Goal: Task Accomplishment & Management: Manage account settings

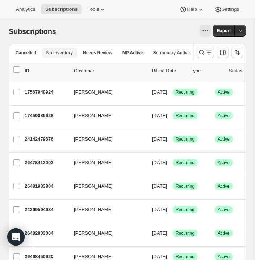
scroll to position [0, 97]
click at [128, 54] on ul "All Active Prepaid Paused Cancelled No inventory Needs Review MP Active Sermona…" at bounding box center [51, 52] width 273 height 10
click at [102, 49] on button "MP Active" at bounding box center [115, 53] width 29 height 10
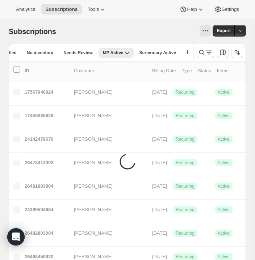
scroll to position [0, 116]
click at [206, 54] on icon "Search and filter results" at bounding box center [208, 52] width 7 height 7
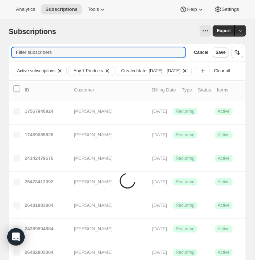
click at [188, 70] on icon "Clear" at bounding box center [184, 70] width 7 height 7
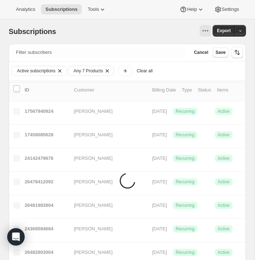
click at [148, 29] on div at bounding box center [138, 31] width 146 height 12
click at [200, 55] on button "Cancel" at bounding box center [201, 52] width 20 height 10
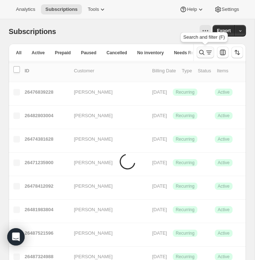
click at [207, 53] on icon "Search and filter results" at bounding box center [208, 52] width 7 height 7
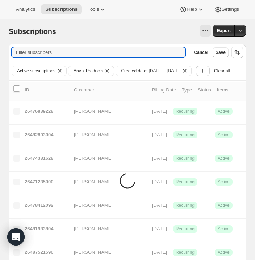
click at [206, 72] on icon "Add filter" at bounding box center [202, 70] width 7 height 7
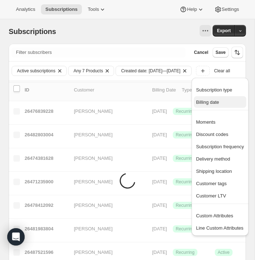
click at [217, 105] on span "Billing date" at bounding box center [220, 102] width 48 height 7
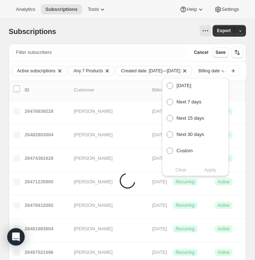
scroll to position [0, 58]
click at [170, 149] on span at bounding box center [169, 151] width 7 height 7
click at [167, 148] on input "Custom" at bounding box center [166, 148] width 0 height 0
radio input "true"
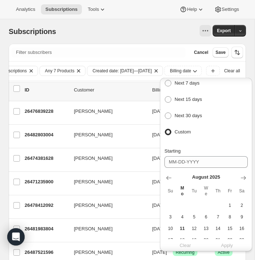
scroll to position [20, 0]
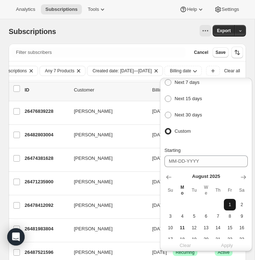
click at [230, 202] on span "1" at bounding box center [230, 205] width 6 height 6
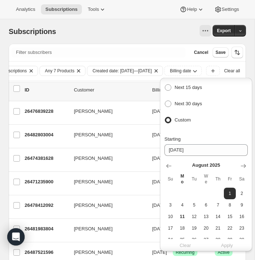
scroll to position [35, 0]
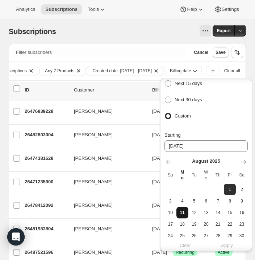
click at [183, 212] on span "11" at bounding box center [182, 213] width 6 height 6
click at [233, 188] on span "1" at bounding box center [230, 190] width 6 height 6
type input "[DATE]"
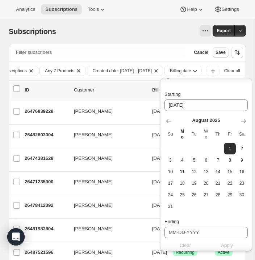
scroll to position [79, 0]
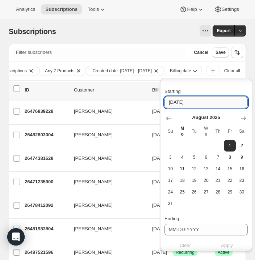
click at [211, 102] on input "[DATE]" at bounding box center [205, 103] width 83 height 12
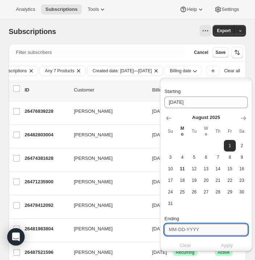
click at [207, 229] on input "Ending" at bounding box center [205, 230] width 83 height 12
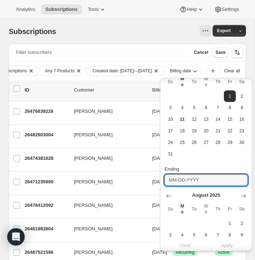
scroll to position [156, 0]
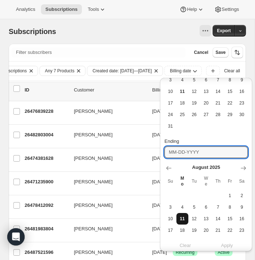
click at [183, 217] on span "11" at bounding box center [182, 219] width 6 height 6
type input "[DATE]"
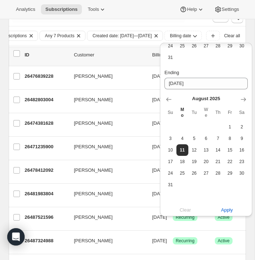
scroll to position [38, 0]
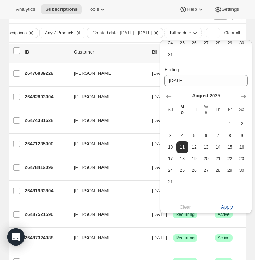
click at [228, 206] on span "Apply" at bounding box center [227, 207] width 12 height 7
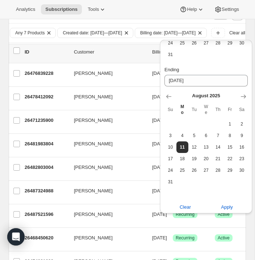
click at [122, 53] on p "Customer" at bounding box center [110, 51] width 72 height 7
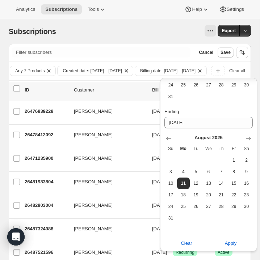
scroll to position [178, 0]
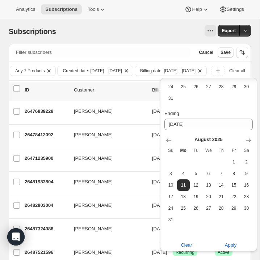
click at [113, 35] on div at bounding box center [140, 31] width 151 height 12
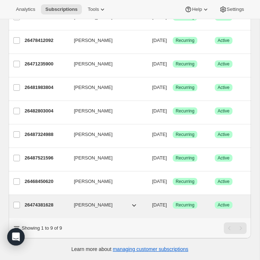
scroll to position [0, 0]
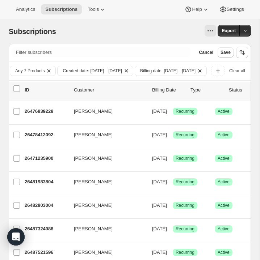
click at [195, 70] on span "Billing date: Aug 1, 2025—Aug 11, 2025" at bounding box center [167, 71] width 55 height 6
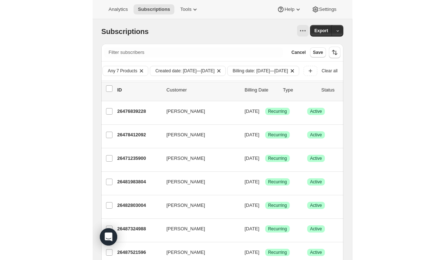
scroll to position [0, 111]
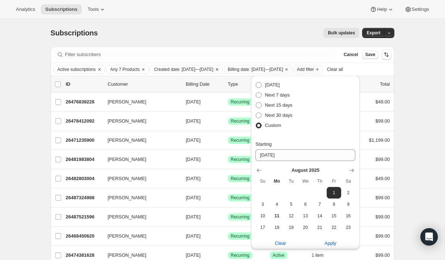
click at [220, 71] on icon "Clear" at bounding box center [217, 70] width 6 height 6
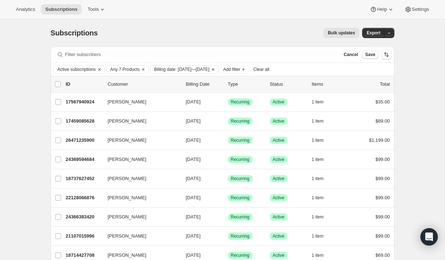
click at [214, 69] on icon "Clear" at bounding box center [213, 69] width 2 height 2
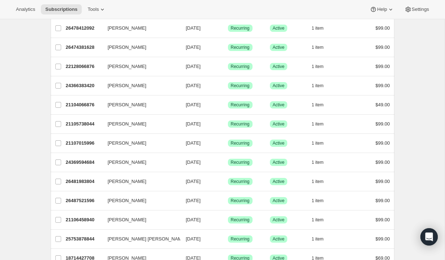
scroll to position [0, 0]
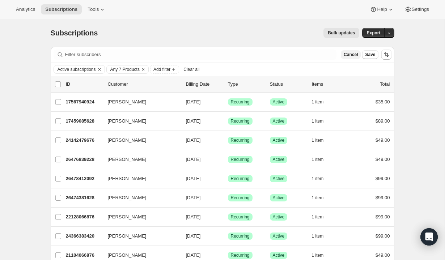
click at [254, 55] on span "Cancel" at bounding box center [351, 55] width 14 height 6
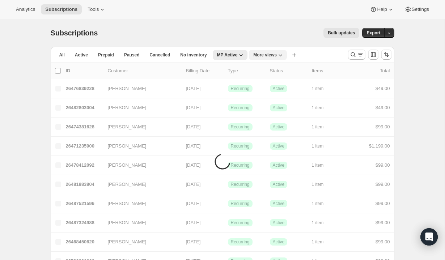
click at [254, 53] on span "More views" at bounding box center [265, 55] width 24 height 6
click at [254, 85] on button "Sermonary Active" at bounding box center [278, 84] width 48 height 13
click at [254, 56] on icon "Search and filter results" at bounding box center [360, 54] width 7 height 7
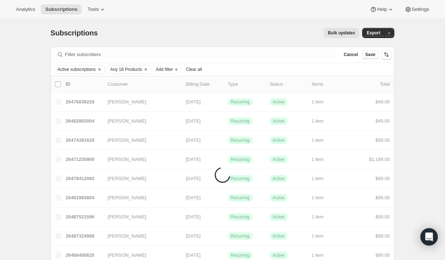
click at [254, 65] on div "Active subscriptions Any 18 Products Add filter Clear all" at bounding box center [223, 69] width 338 height 9
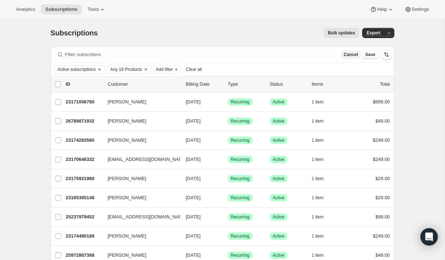
click at [254, 54] on span "Cancel" at bounding box center [351, 55] width 14 height 6
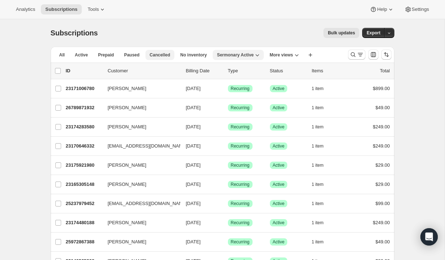
click at [155, 51] on button "Cancelled" at bounding box center [159, 55] width 29 height 10
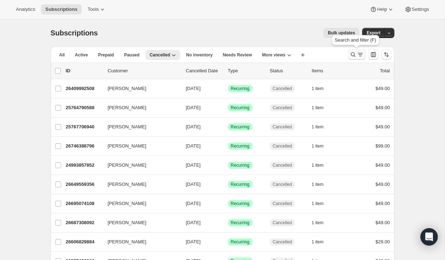
click at [254, 54] on icon "Search and filter results" at bounding box center [360, 54] width 7 height 7
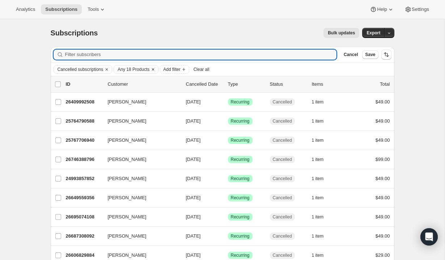
click at [136, 69] on span "Any 18 Products" at bounding box center [134, 70] width 32 height 6
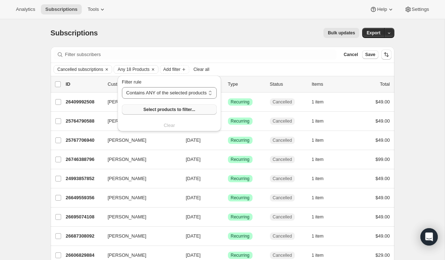
click at [170, 111] on span "Select products to filter..." at bounding box center [169, 110] width 52 height 6
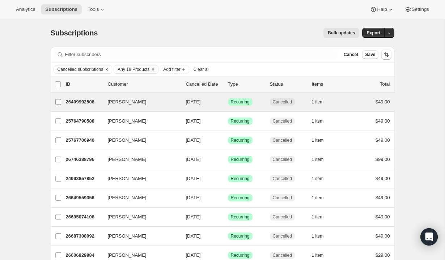
click at [59, 102] on input "Ashley Alexis" at bounding box center [58, 102] width 6 height 6
checkbox input "true"
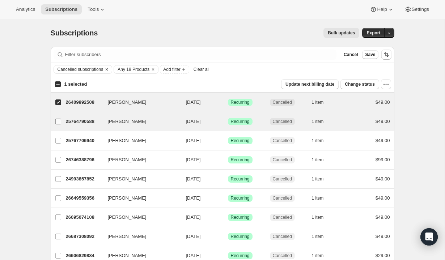
click at [58, 118] on span at bounding box center [58, 121] width 7 height 7
click at [58, 119] on input "Charles rote" at bounding box center [58, 122] width 6 height 6
checkbox input "true"
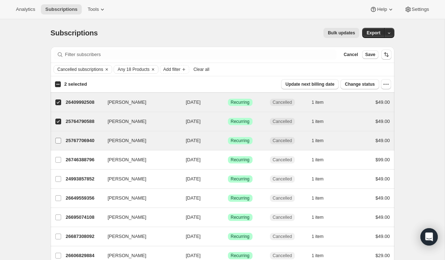
click at [58, 140] on input "Aaron GAston" at bounding box center [58, 141] width 6 height 6
checkbox input "true"
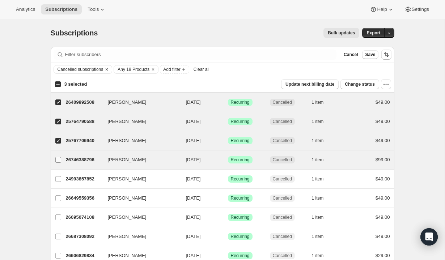
click at [58, 159] on input "Ray Sanabria" at bounding box center [58, 160] width 6 height 6
checkbox input "true"
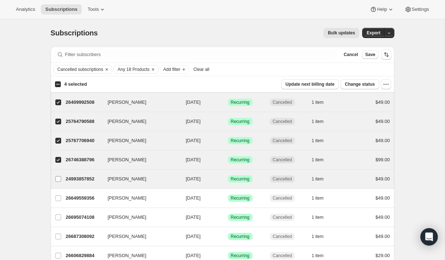
click at [59, 179] on input "Sheila Ford" at bounding box center [58, 179] width 6 height 6
checkbox input "true"
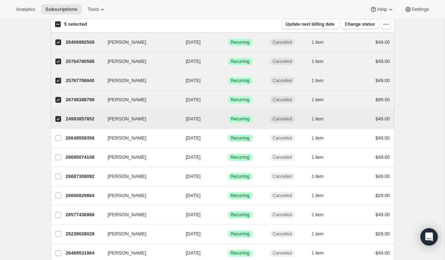
scroll to position [69, 0]
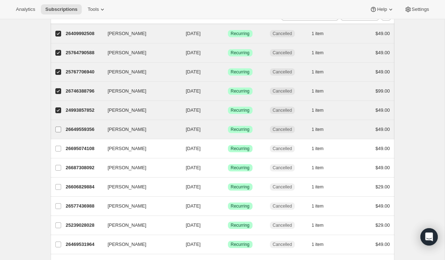
click at [59, 132] on span at bounding box center [58, 129] width 7 height 7
click at [59, 132] on input "Foster Knowles" at bounding box center [58, 130] width 6 height 6
checkbox input "true"
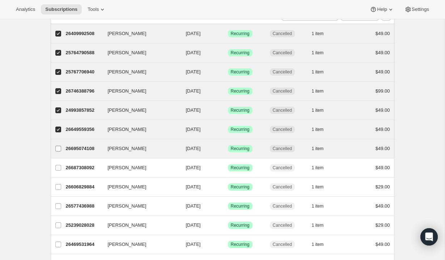
click at [59, 152] on label "Latosha Swanson" at bounding box center [58, 148] width 15 height 19
click at [59, 152] on input "Latosha Swanson" at bounding box center [58, 149] width 6 height 6
checkbox input "true"
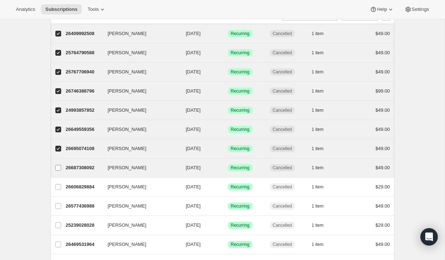
click at [60, 166] on input "Chad Adams" at bounding box center [58, 168] width 6 height 6
checkbox input "true"
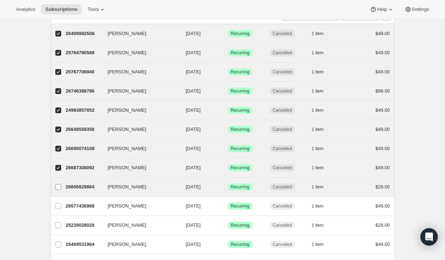
click at [59, 184] on span at bounding box center [58, 187] width 7 height 7
click at [59, 184] on input "Melvin Mock" at bounding box center [58, 187] width 6 height 6
checkbox input "true"
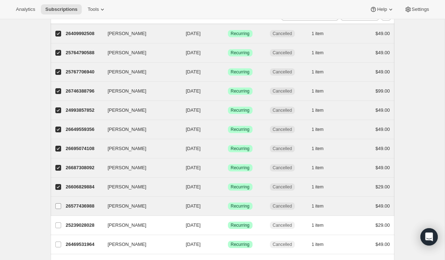
click at [59, 204] on input "Adrian Fuentes" at bounding box center [58, 206] width 6 height 6
checkbox input "true"
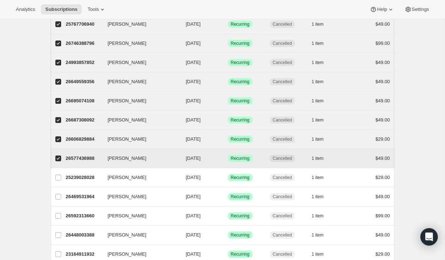
scroll to position [119, 0]
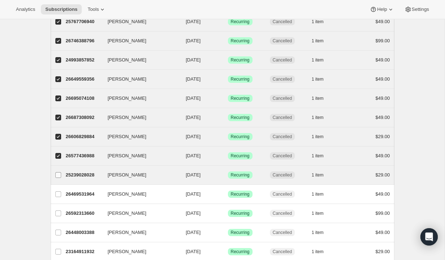
click at [59, 173] on input "Jonathan Trask" at bounding box center [58, 175] width 6 height 6
checkbox input "true"
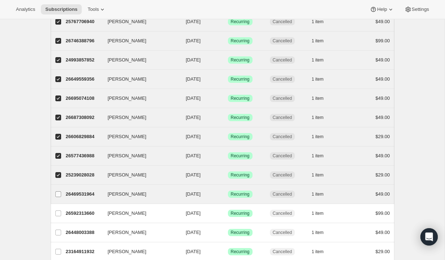
click at [59, 196] on input "Spencer White" at bounding box center [58, 194] width 6 height 6
checkbox input "true"
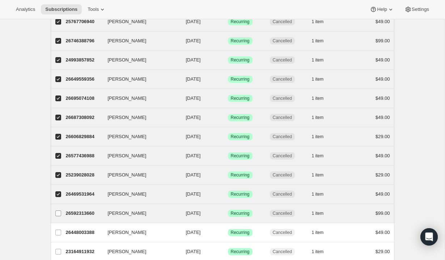
click at [55, 213] on input "Ryan Clarke" at bounding box center [58, 214] width 6 height 6
checkbox input "true"
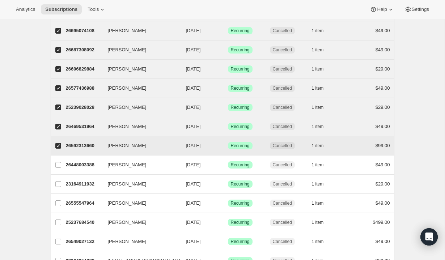
scroll to position [198, 0]
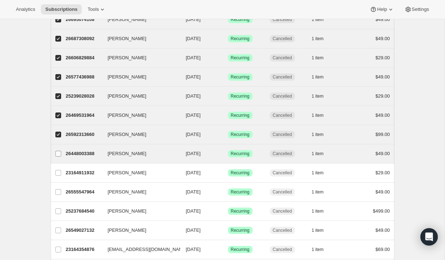
click at [58, 156] on input "Alex Lingas" at bounding box center [58, 154] width 6 height 6
checkbox input "true"
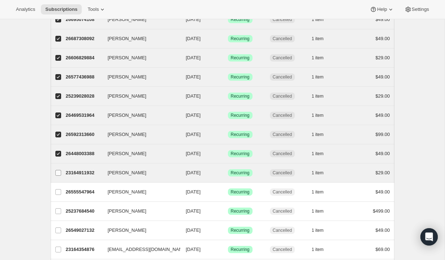
click at [60, 172] on input "Brian Gordon" at bounding box center [58, 173] width 6 height 6
checkbox input "true"
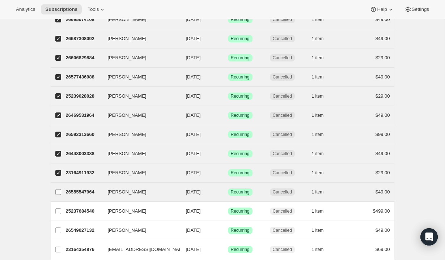
click at [59, 189] on input "Elly Lisda" at bounding box center [58, 192] width 6 height 6
checkbox input "true"
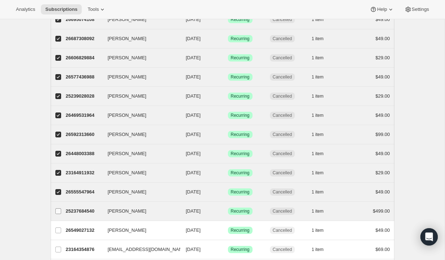
click at [60, 216] on label "Clark Clervois" at bounding box center [58, 211] width 15 height 19
click at [60, 214] on input "Clark Clervois" at bounding box center [58, 211] width 6 height 6
checkbox input "true"
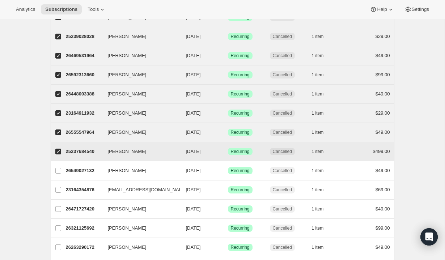
scroll to position [264, 0]
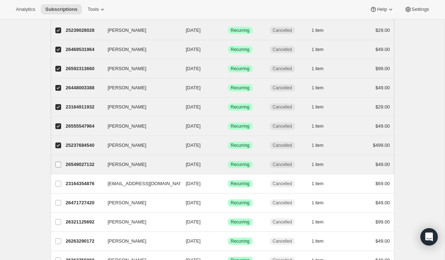
click at [56, 165] on input "Giezi Nino" at bounding box center [58, 165] width 6 height 6
checkbox input "true"
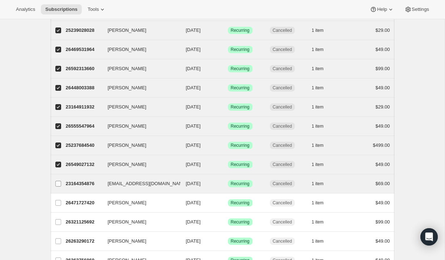
click at [56, 185] on input "ronehughes@gmail.com" at bounding box center [58, 184] width 6 height 6
checkbox input "true"
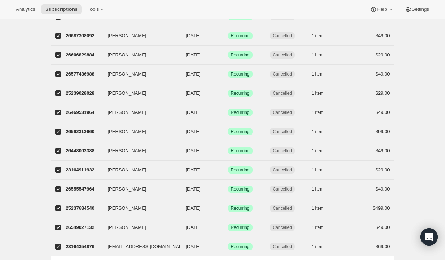
scroll to position [0, 0]
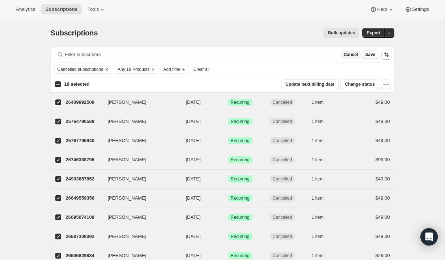
click at [254, 54] on span "Cancel" at bounding box center [351, 55] width 14 height 6
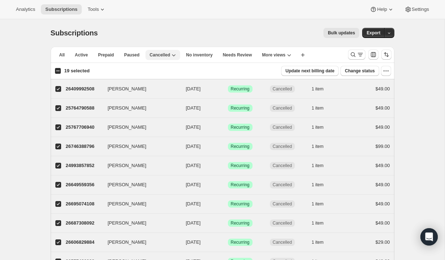
click at [174, 57] on icon "button" at bounding box center [173, 54] width 7 height 7
click at [254, 59] on button "Search and filter results" at bounding box center [356, 55] width 17 height 10
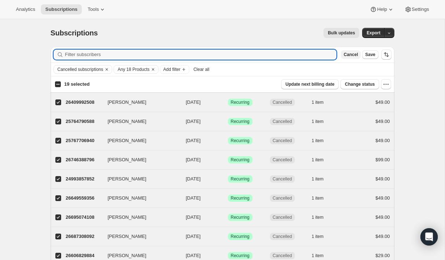
click at [254, 55] on span "Cancel" at bounding box center [351, 55] width 14 height 6
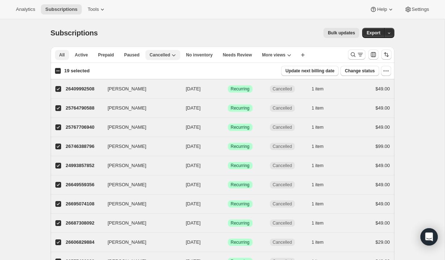
click at [64, 54] on span "All" at bounding box center [61, 55] width 5 height 6
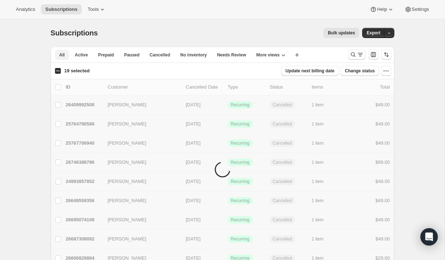
checkbox input "false"
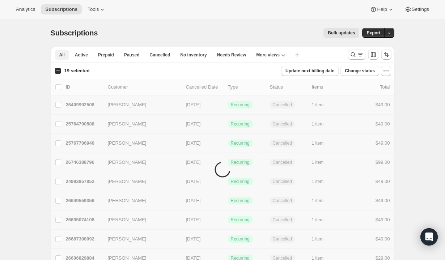
checkbox input "false"
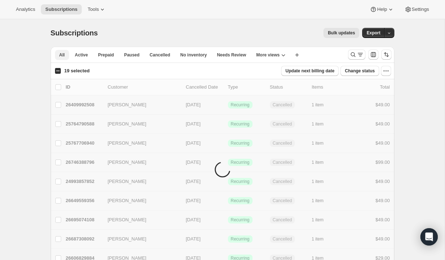
checkbox input "false"
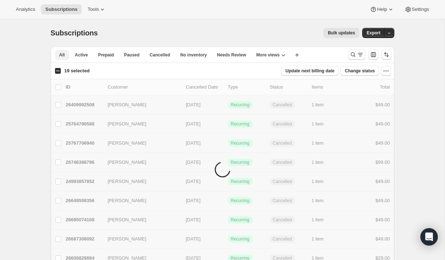
checkbox input "false"
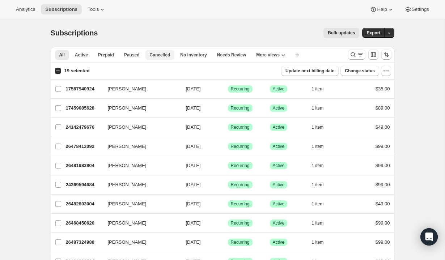
click at [164, 60] on button "Cancelled" at bounding box center [159, 55] width 29 height 10
checkbox input "true"
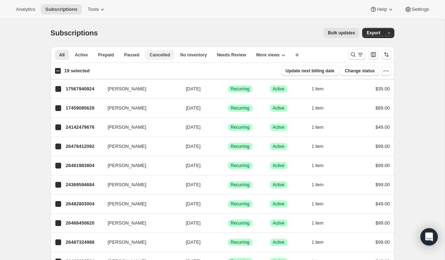
checkbox input "true"
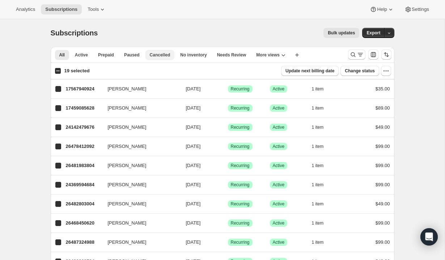
checkbox input "true"
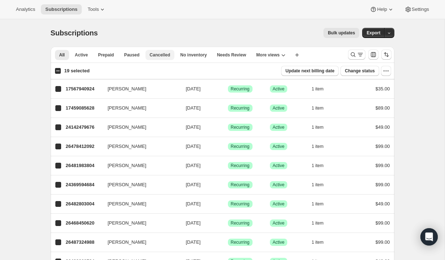
checkbox input "true"
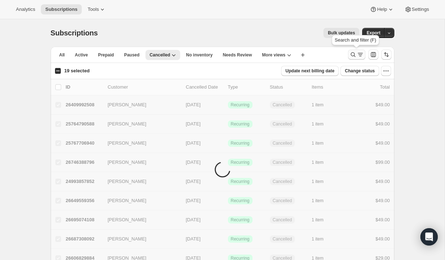
click at [254, 55] on icon "Search and filter results" at bounding box center [360, 54] width 7 height 7
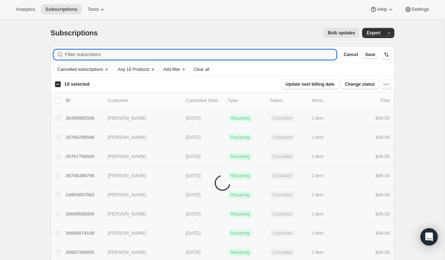
click at [254, 55] on button "Save" at bounding box center [370, 54] width 16 height 9
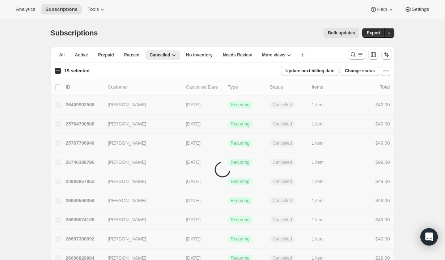
click at [144, 70] on div "19 selected Update next billing date Change status" at bounding box center [222, 71] width 343 height 10
click at [254, 55] on icon "Search and filter results" at bounding box center [360, 54] width 4 height 1
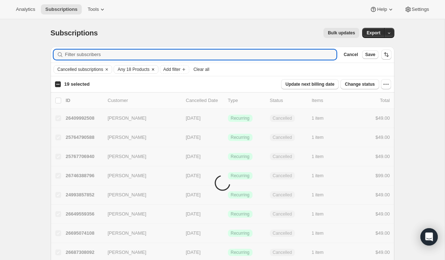
click at [138, 68] on span "Any 18 Products" at bounding box center [134, 70] width 32 height 6
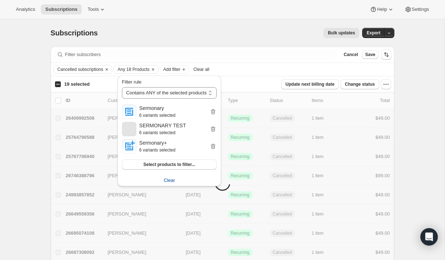
click at [172, 185] on button "Clear" at bounding box center [169, 181] width 103 height 12
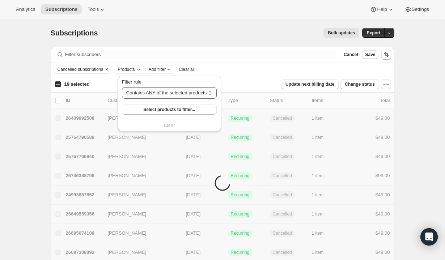
checkbox input "false"
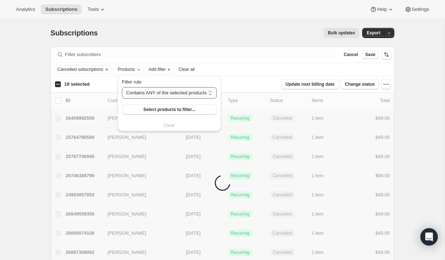
checkbox input "false"
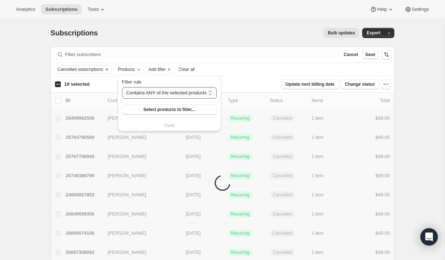
checkbox input "false"
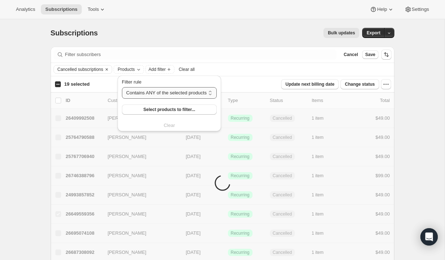
checkbox input "true"
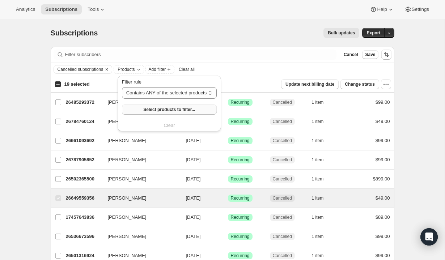
click at [157, 109] on span "Select products to filter..." at bounding box center [169, 110] width 52 height 6
click at [154, 96] on select "Contains ANY of the selected products Contains ALL of the selected products Con…" at bounding box center [169, 93] width 95 height 12
click at [156, 114] on button "Select products to filter..." at bounding box center [169, 110] width 95 height 10
click at [157, 107] on button "Select products to filter..." at bounding box center [169, 110] width 95 height 10
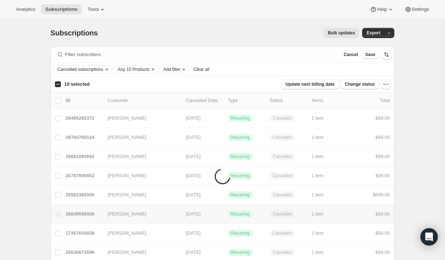
checkbox input "false"
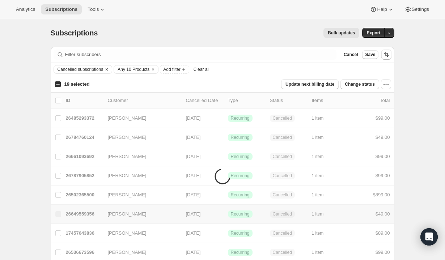
checkbox input "false"
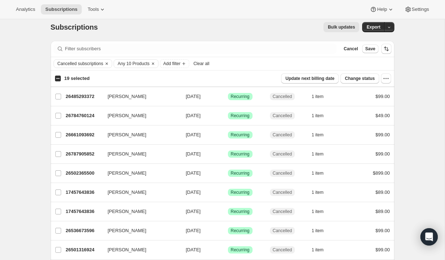
scroll to position [7, 0]
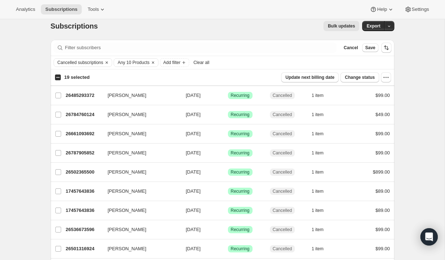
click at [58, 78] on input "19 selected" at bounding box center [58, 78] width 6 height 6
checkbox input "true"
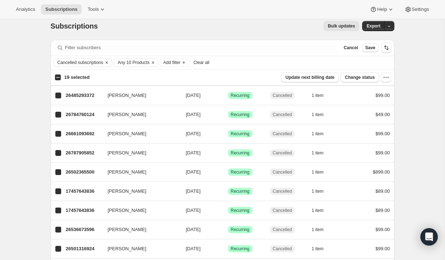
checkbox input "true"
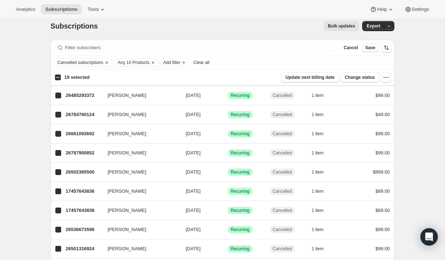
checkbox input "true"
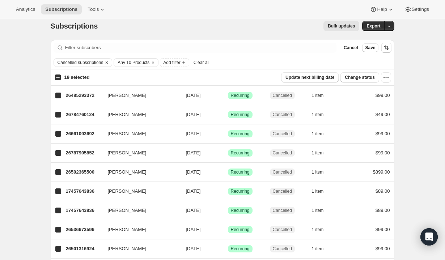
checkbox input "true"
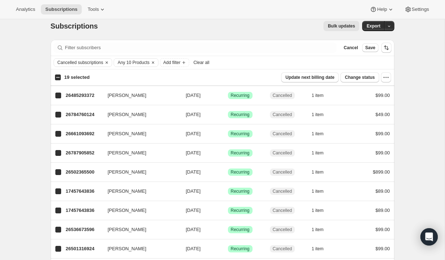
checkbox input "true"
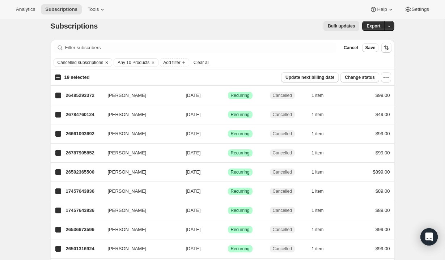
checkbox input "true"
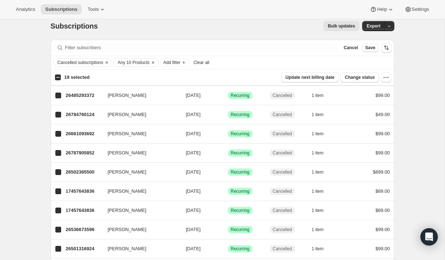
checkbox input "true"
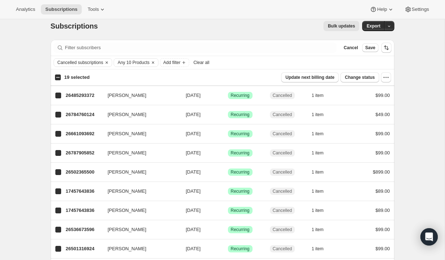
checkbox input "true"
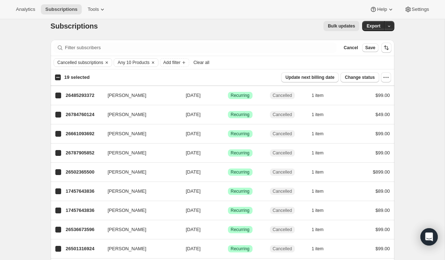
checkbox input "true"
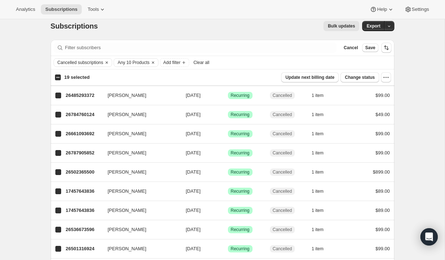
checkbox input "true"
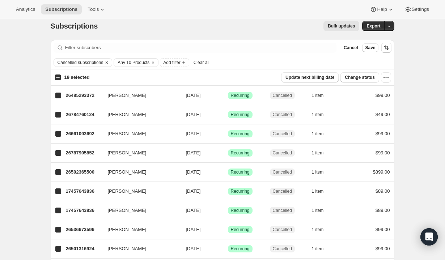
checkbox input "true"
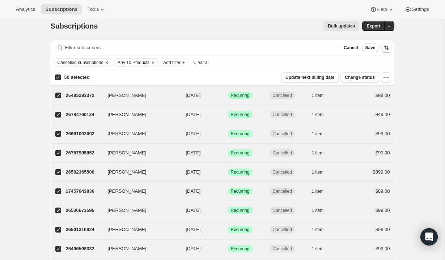
click at [58, 78] on input "50 selected" at bounding box center [58, 78] width 6 height 6
checkbox input "false"
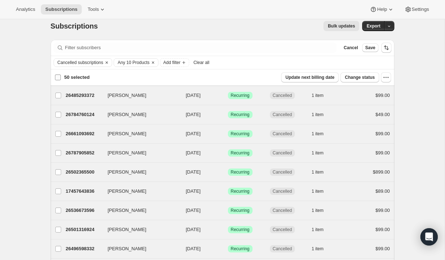
checkbox input "false"
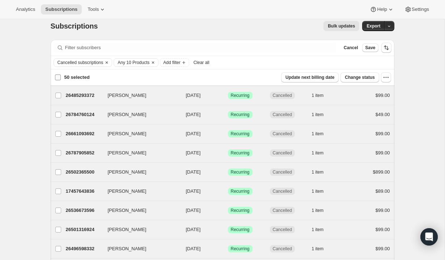
checkbox input "false"
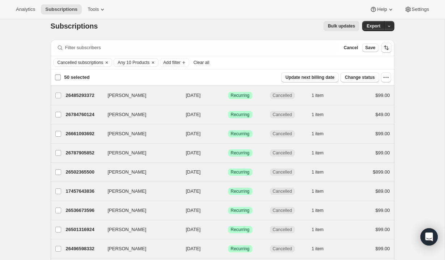
checkbox input "false"
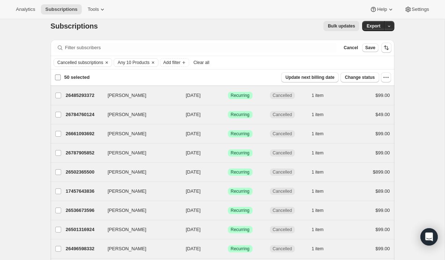
checkbox input "false"
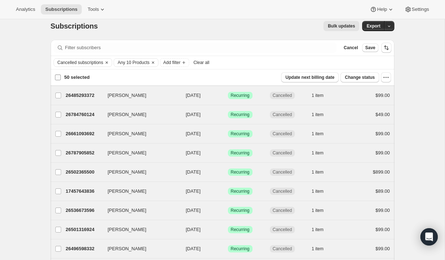
checkbox input "false"
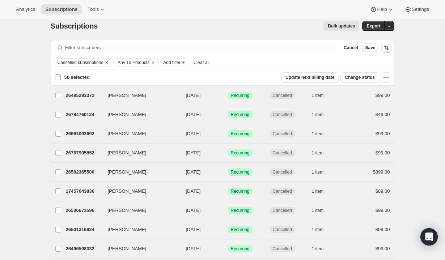
checkbox input "false"
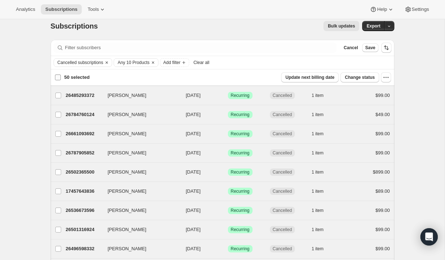
checkbox input "false"
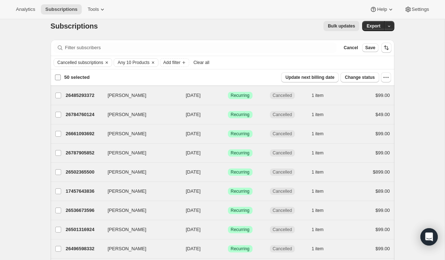
checkbox input "false"
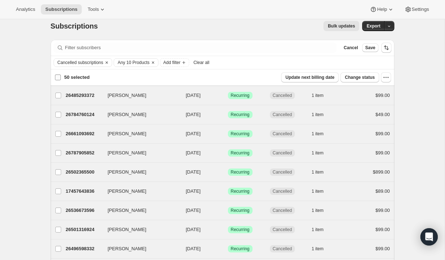
checkbox input "false"
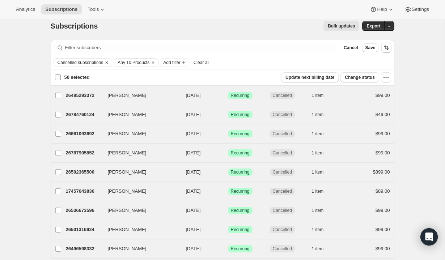
checkbox input "false"
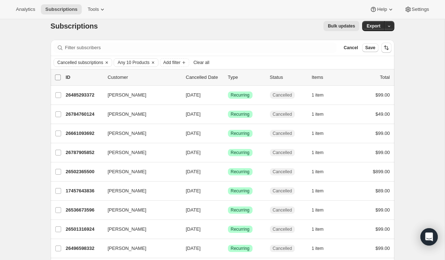
click at [60, 77] on input "0 selected" at bounding box center [58, 78] width 6 height 6
checkbox input "true"
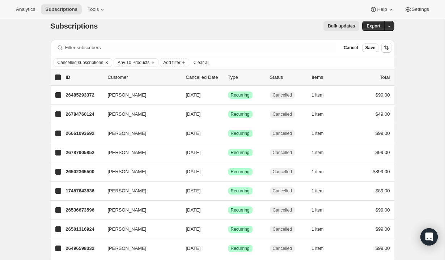
checkbox input "true"
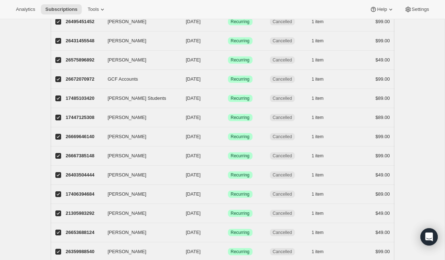
scroll to position [832, 0]
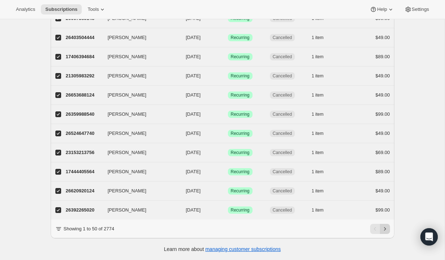
click at [254, 228] on icon "Next" at bounding box center [384, 228] width 7 height 7
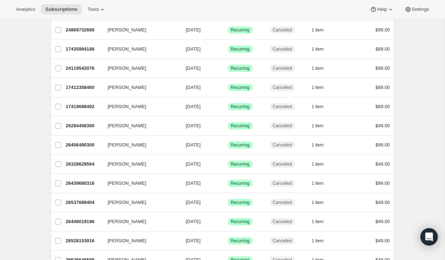
scroll to position [0, 0]
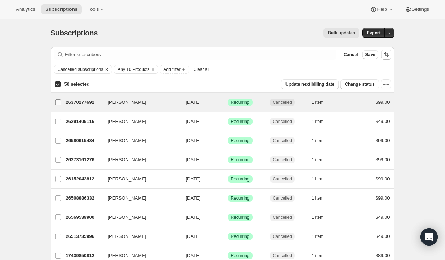
click at [58, 105] on input "Michael Massa" at bounding box center [58, 103] width 6 height 6
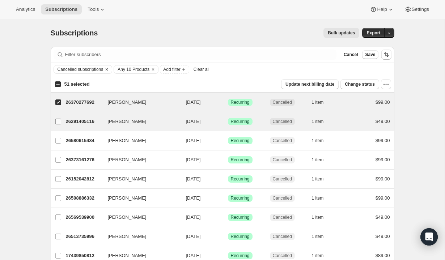
click at [60, 122] on input "Irais Bessman" at bounding box center [58, 122] width 6 height 6
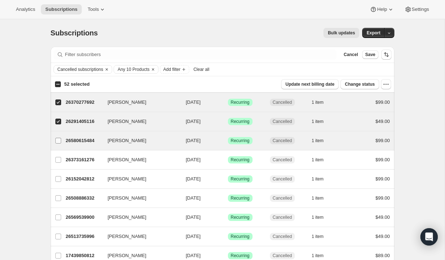
click at [61, 136] on label "Clay Carlson" at bounding box center [58, 140] width 15 height 19
click at [61, 138] on input "Clay Carlson" at bounding box center [58, 141] width 6 height 6
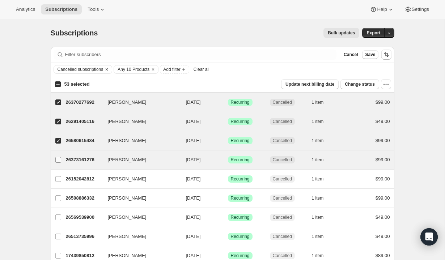
click at [61, 153] on label "David Taylor" at bounding box center [58, 160] width 15 height 19
click at [61, 157] on input "David Taylor" at bounding box center [58, 160] width 6 height 6
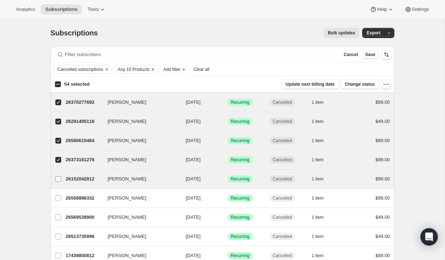
click at [61, 176] on span at bounding box center [58, 179] width 7 height 7
click at [61, 176] on input "Dan Ciprian" at bounding box center [58, 179] width 6 height 6
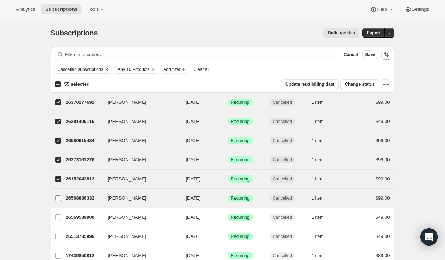
click at [63, 194] on label "Tracy Slaughter" at bounding box center [58, 198] width 15 height 19
click at [61, 195] on input "Tracy Slaughter" at bounding box center [58, 198] width 6 height 6
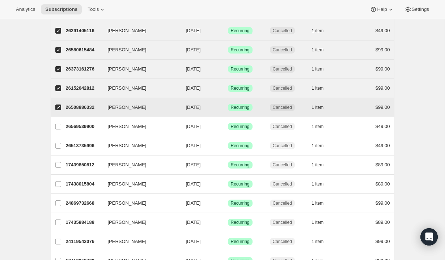
scroll to position [117, 0]
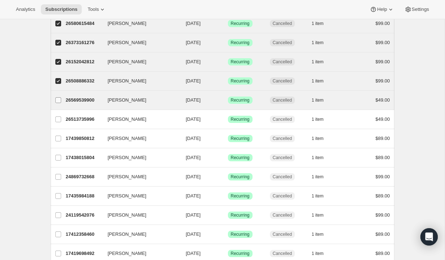
click at [54, 103] on label "[PERSON_NAME]" at bounding box center [58, 100] width 15 height 19
click at [55, 103] on input "[PERSON_NAME]" at bounding box center [58, 100] width 6 height 6
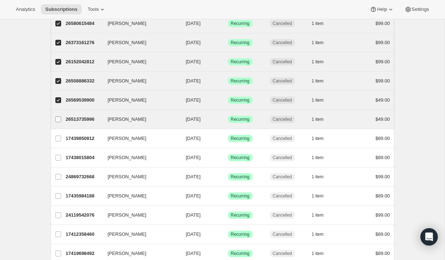
click at [59, 124] on label "[PERSON_NAME]" at bounding box center [58, 119] width 15 height 19
click at [59, 122] on input "[PERSON_NAME]" at bounding box center [58, 120] width 6 height 6
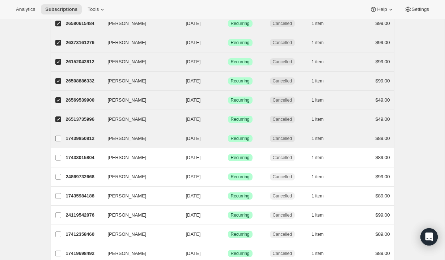
click at [61, 142] on label "Cameron Glass" at bounding box center [58, 138] width 15 height 19
click at [61, 141] on input "Cameron Glass" at bounding box center [58, 139] width 6 height 6
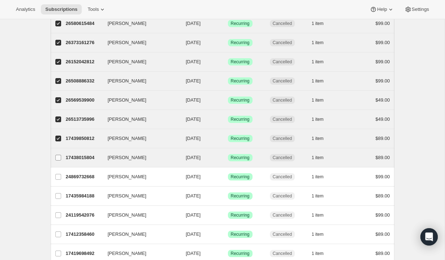
click at [61, 157] on span at bounding box center [58, 158] width 7 height 7
click at [61, 157] on input "Samuel Chaffin" at bounding box center [58, 158] width 6 height 6
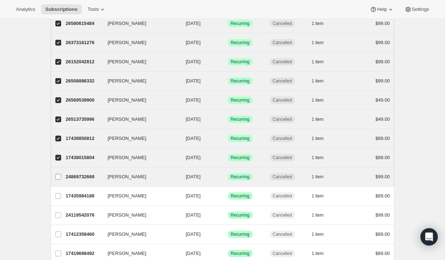
click at [62, 172] on label "Terrence Gaines" at bounding box center [58, 177] width 15 height 19
click at [61, 174] on input "Terrence Gaines" at bounding box center [58, 177] width 6 height 6
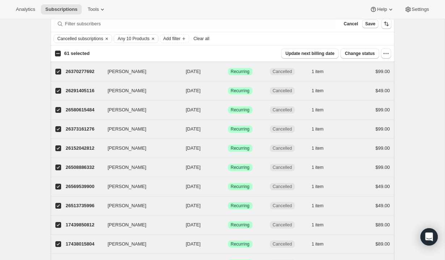
scroll to position [0, 0]
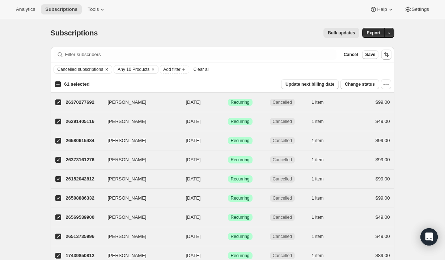
click at [59, 82] on input "61 selected" at bounding box center [58, 84] width 6 height 6
click at [60, 86] on input "50 selected" at bounding box center [58, 84] width 6 height 6
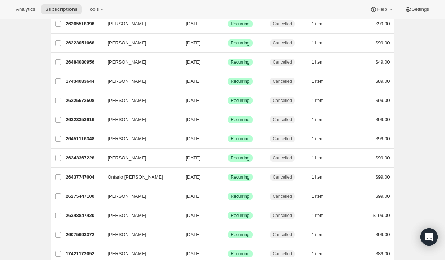
scroll to position [832, 0]
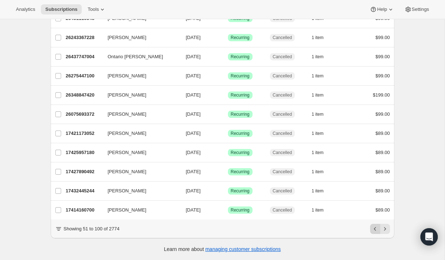
click at [254, 229] on icon "Previous" at bounding box center [375, 228] width 7 height 7
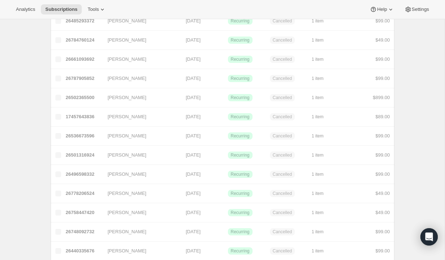
scroll to position [0, 0]
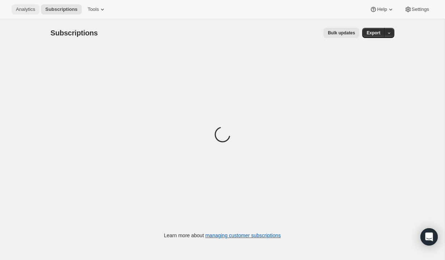
click at [25, 10] on span "Analytics" at bounding box center [25, 10] width 19 height 6
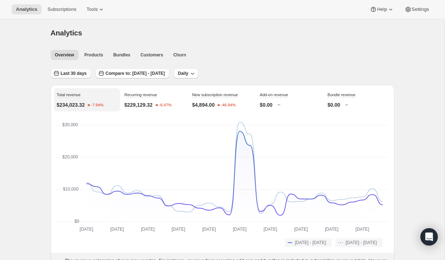
click at [90, 75] on button "Last 30 days" at bounding box center [71, 73] width 41 height 10
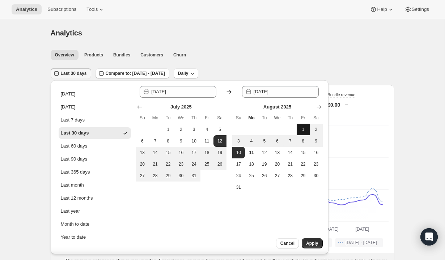
click at [305, 132] on span "1" at bounding box center [303, 130] width 7 height 6
type input "[DATE]"
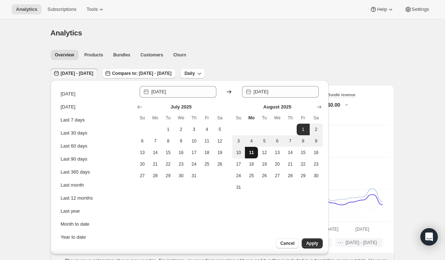
click at [256, 154] on button "11" at bounding box center [251, 153] width 13 height 12
type input "[DATE]"
click at [266, 58] on ul "Overview Products Bundles Customers Churn More views" at bounding box center [220, 55] width 342 height 10
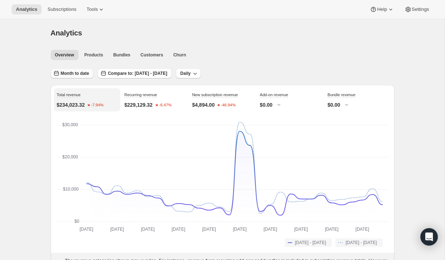
click at [71, 73] on span "Month to date" at bounding box center [75, 74] width 29 height 6
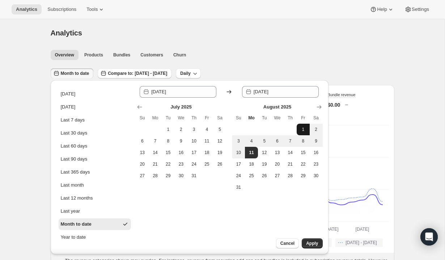
click at [299, 131] on button "1" at bounding box center [303, 130] width 13 height 12
click at [252, 154] on span "11" at bounding box center [251, 153] width 7 height 6
type input "[DATE]"
click at [314, 243] on span "Apply" at bounding box center [312, 244] width 12 height 6
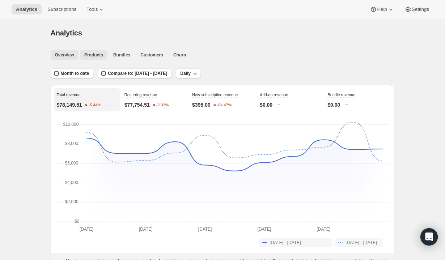
click at [96, 56] on span "Products" at bounding box center [93, 55] width 19 height 6
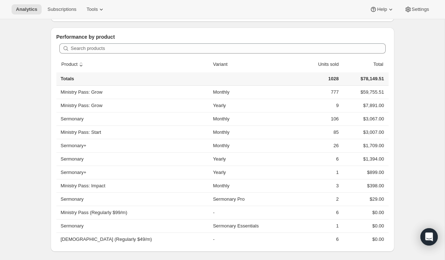
scroll to position [195, 0]
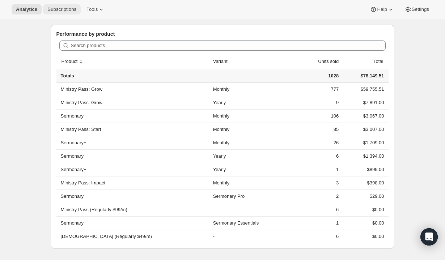
click at [65, 11] on span "Subscriptions" at bounding box center [61, 10] width 29 height 6
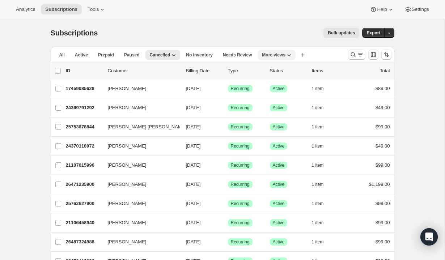
click at [279, 54] on span "More views" at bounding box center [274, 55] width 24 height 6
click at [281, 72] on button "MP Active" at bounding box center [286, 71] width 48 height 13
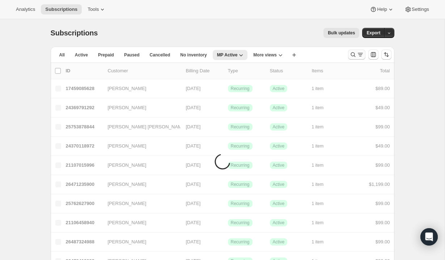
click at [358, 55] on icon "Search and filter results" at bounding box center [360, 54] width 4 height 1
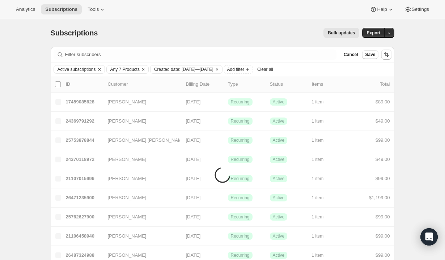
click at [214, 69] on span "Created date: [DATE]—[DATE]" at bounding box center [183, 70] width 59 height 6
click at [162, 128] on span at bounding box center [163, 125] width 7 height 7
click at [161, 123] on input "Custom" at bounding box center [160, 123] width 0 height 0
radio input "true"
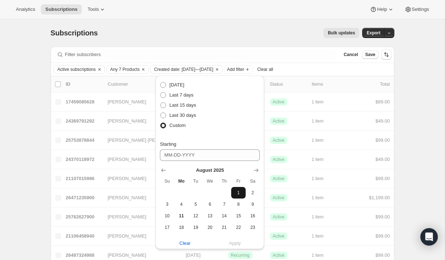
click at [242, 189] on button "1" at bounding box center [238, 193] width 14 height 12
click at [180, 216] on span "11" at bounding box center [181, 216] width 8 height 6
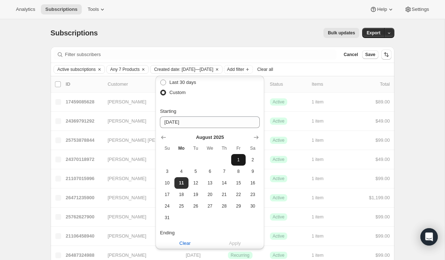
click at [237, 161] on span "1" at bounding box center [238, 160] width 8 height 6
type input "[DATE]"
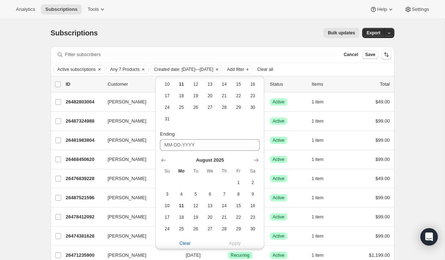
scroll to position [132, 0]
click at [180, 205] on span "11" at bounding box center [181, 206] width 8 height 6
type input "[DATE]"
click at [231, 243] on span "Apply" at bounding box center [235, 243] width 12 height 7
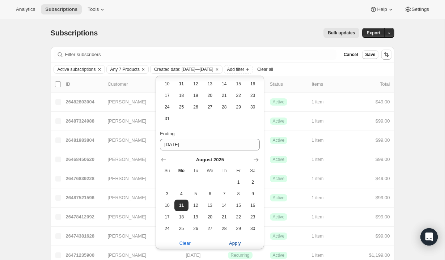
click at [237, 246] on span "Apply" at bounding box center [235, 243] width 12 height 7
click at [232, 243] on span "Apply" at bounding box center [235, 243] width 12 height 7
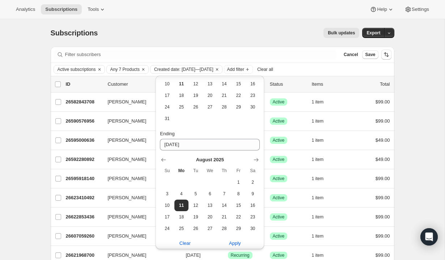
click at [337, 71] on div "Active subscriptions Any 7 Products Created date: [DATE]—[DATE] Add filter Clea…" at bounding box center [223, 69] width 338 height 9
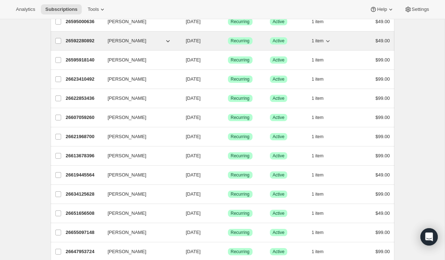
scroll to position [0, 0]
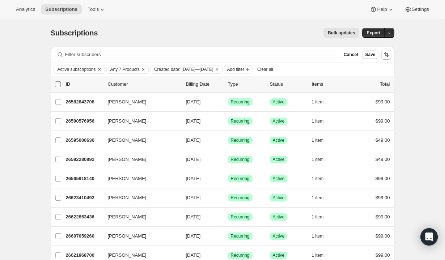
click at [60, 86] on input "0 selected" at bounding box center [58, 84] width 6 height 6
checkbox input "true"
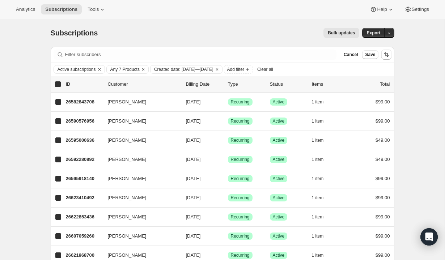
checkbox input "true"
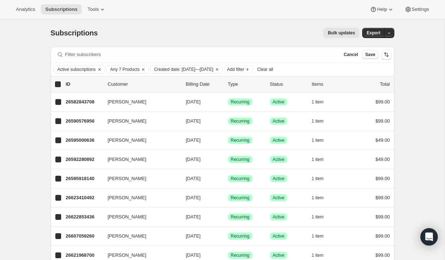
checkbox input "true"
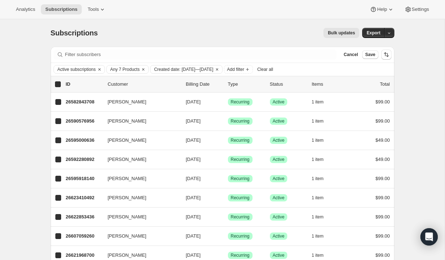
checkbox input "true"
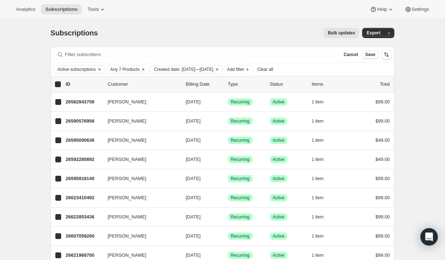
checkbox input "true"
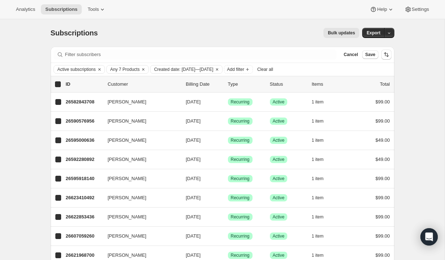
checkbox input "true"
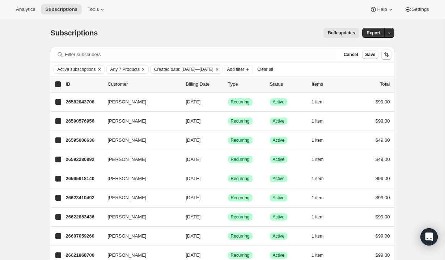
checkbox input "true"
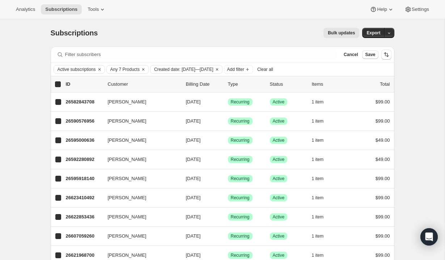
checkbox input "true"
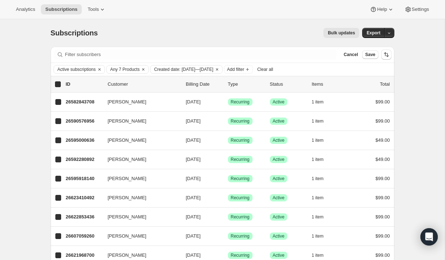
checkbox input "true"
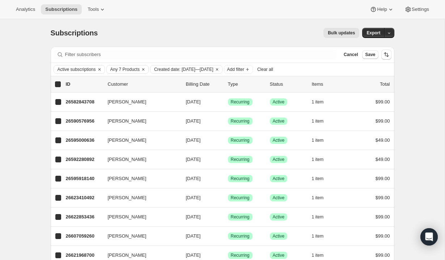
checkbox input "true"
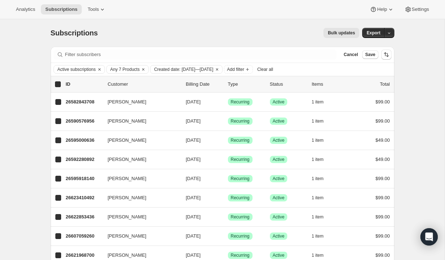
checkbox input "true"
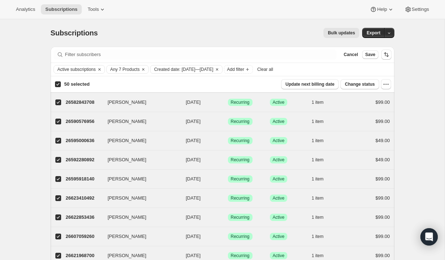
click at [59, 83] on input "50 selected" at bounding box center [58, 84] width 6 height 6
checkbox input "false"
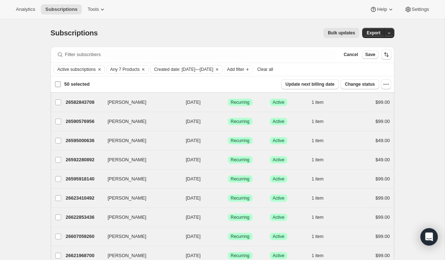
checkbox input "false"
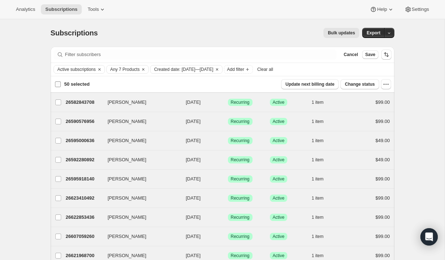
checkbox input "false"
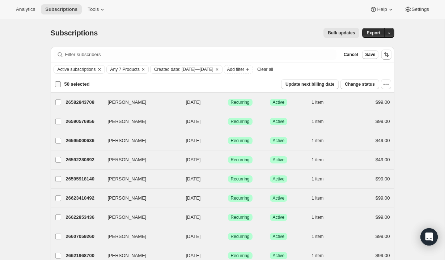
checkbox input "false"
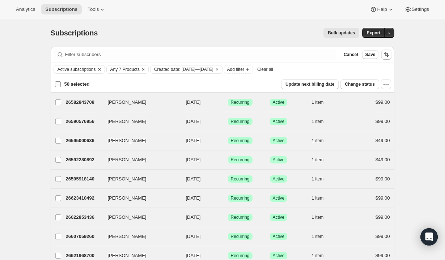
checkbox input "false"
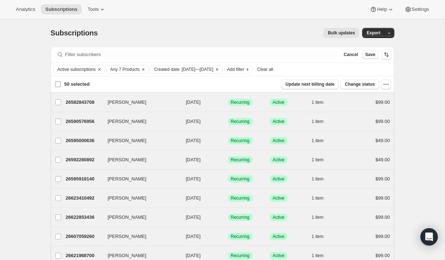
checkbox input "false"
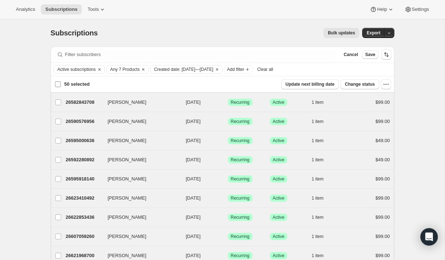
checkbox input "false"
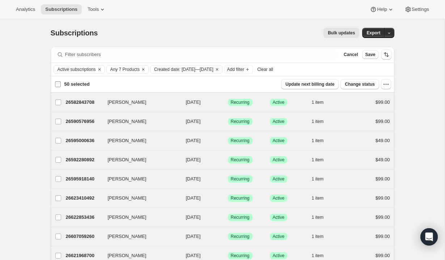
checkbox input "false"
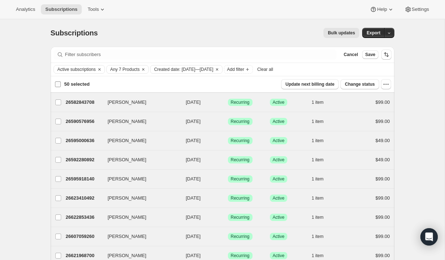
checkbox input "false"
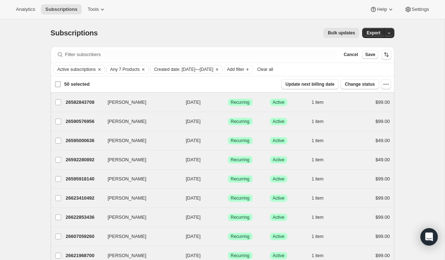
checkbox input "false"
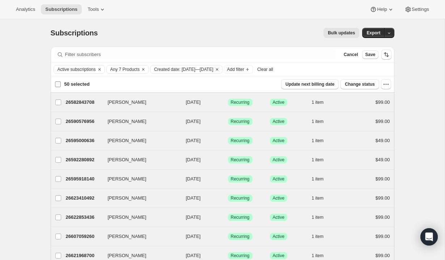
checkbox input "false"
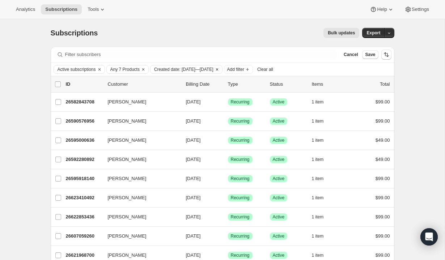
click at [208, 70] on span "Created date: [DATE]—[DATE]" at bounding box center [183, 70] width 59 height 6
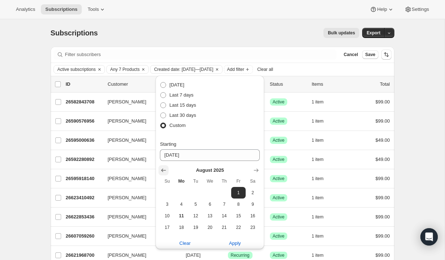
click at [162, 169] on icon "Show previous month, July 2025" at bounding box center [163, 170] width 7 height 7
click at [196, 191] on span "1" at bounding box center [195, 193] width 8 height 6
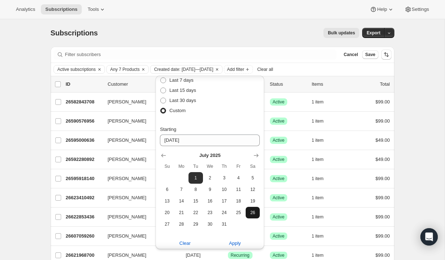
scroll to position [17, 0]
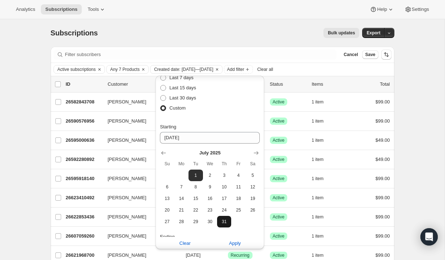
click at [227, 223] on span "31" at bounding box center [224, 222] width 8 height 6
click at [236, 245] on span "Apply" at bounding box center [235, 243] width 12 height 7
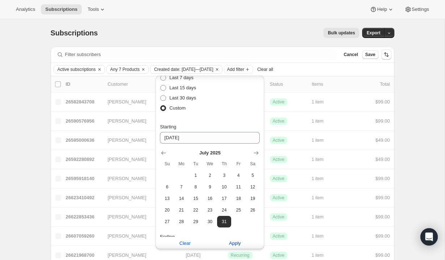
click at [236, 242] on span "Apply" at bounding box center [235, 243] width 12 height 7
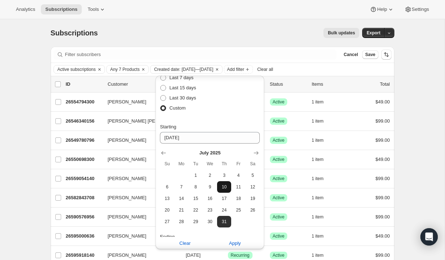
scroll to position [55, 0]
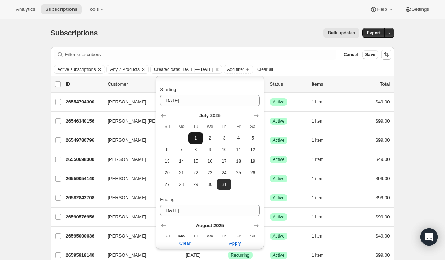
click at [195, 141] on button "1" at bounding box center [196, 138] width 14 height 12
type input "[DATE]"
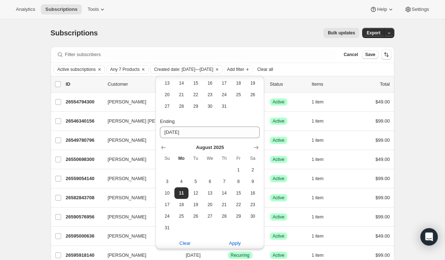
scroll to position [135, 0]
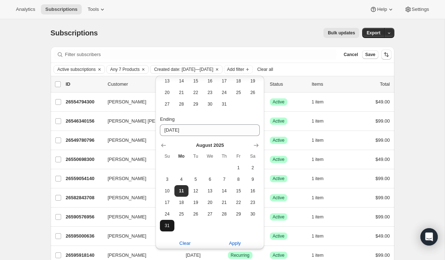
click at [166, 226] on span "31" at bounding box center [167, 226] width 8 height 6
click at [242, 242] on button "Apply" at bounding box center [235, 244] width 59 height 12
click at [236, 240] on span "Apply" at bounding box center [235, 243] width 12 height 7
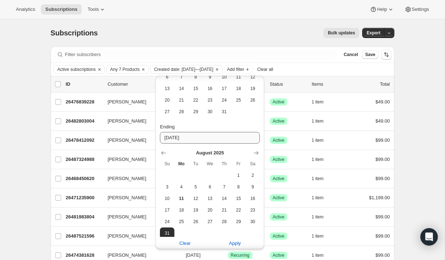
scroll to position [139, 0]
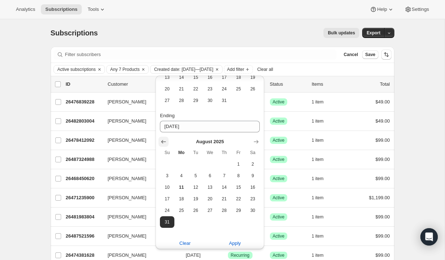
click at [165, 141] on icon "Show previous month, July 2025" at bounding box center [163, 142] width 5 height 4
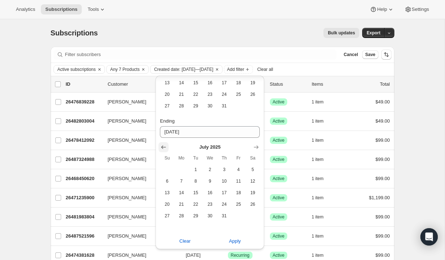
scroll to position [133, 0]
click at [225, 217] on span "31" at bounding box center [224, 216] width 8 height 6
type input "[DATE]"
click at [238, 244] on span "Apply" at bounding box center [235, 241] width 12 height 7
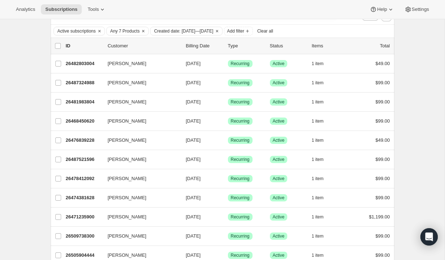
scroll to position [42, 0]
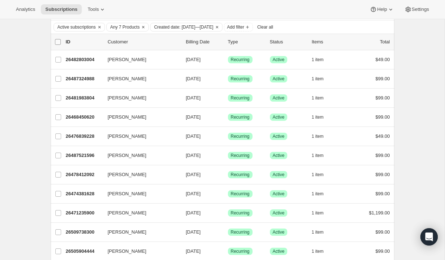
click at [57, 44] on input "0 selected" at bounding box center [58, 42] width 6 height 6
checkbox input "true"
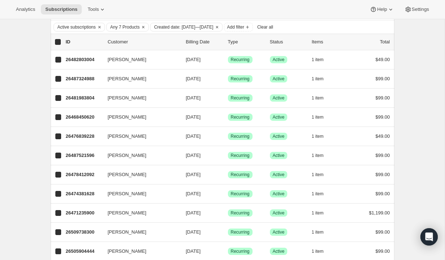
checkbox input "true"
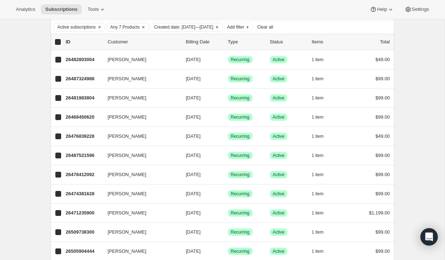
checkbox input "true"
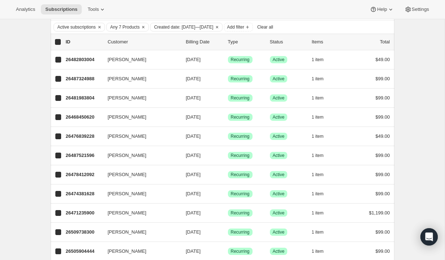
checkbox input "true"
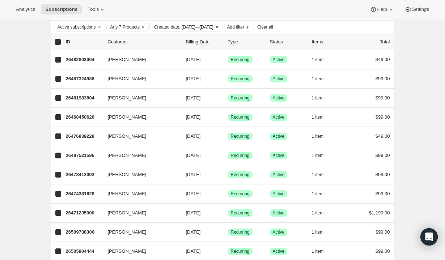
checkbox input "true"
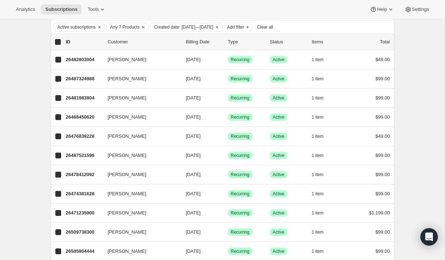
checkbox input "true"
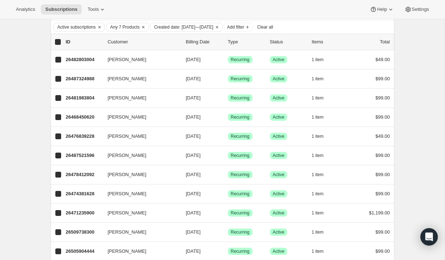
checkbox input "true"
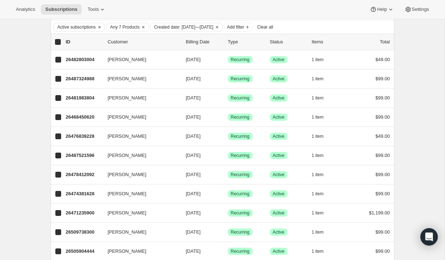
checkbox input "true"
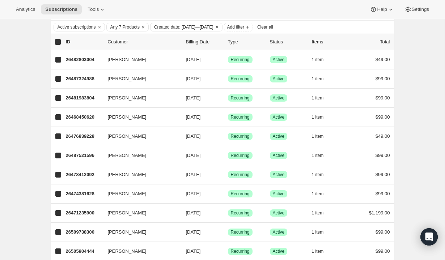
checkbox input "true"
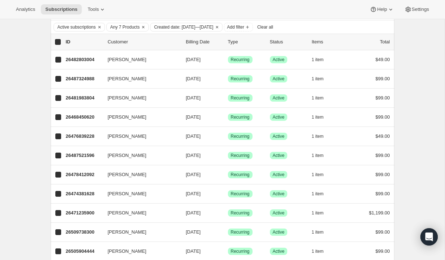
checkbox input "true"
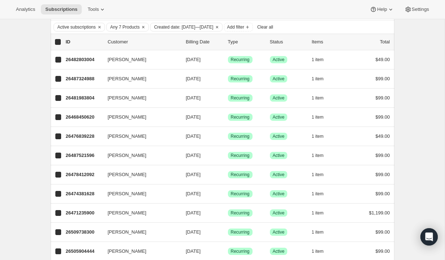
checkbox input "true"
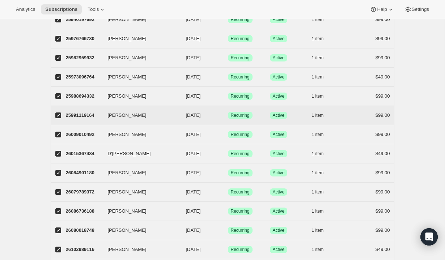
scroll to position [832, 0]
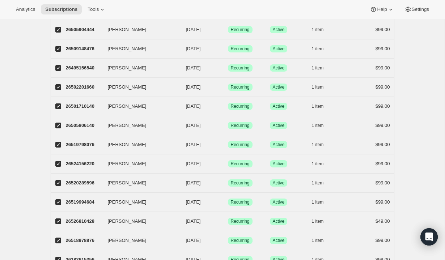
scroll to position [0, 0]
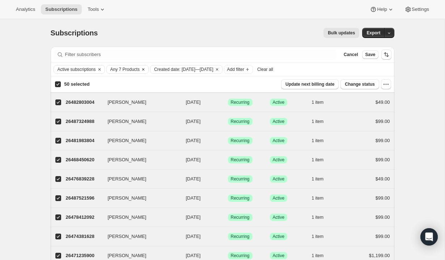
click at [140, 72] on span "Any 7 Products" at bounding box center [124, 70] width 29 height 6
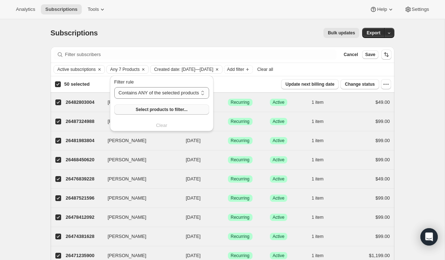
click at [162, 111] on span "Select products to filter..." at bounding box center [162, 110] width 52 height 6
click at [350, 55] on span "Cancel" at bounding box center [351, 55] width 14 height 6
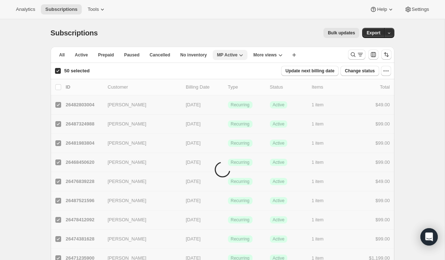
click at [233, 53] on span "MP Active" at bounding box center [227, 55] width 21 height 6
click at [233, 54] on span "MP Active" at bounding box center [227, 55] width 21 height 6
click at [352, 56] on icon "Search and filter results" at bounding box center [353, 54] width 7 height 7
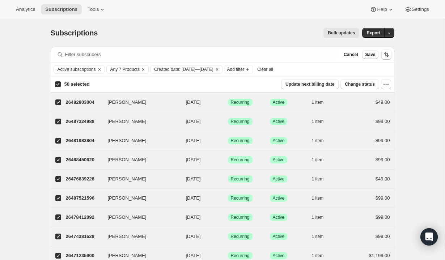
click at [55, 86] on input "50 selected" at bounding box center [58, 84] width 6 height 6
checkbox input "false"
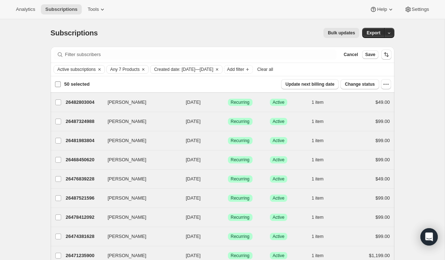
checkbox input "false"
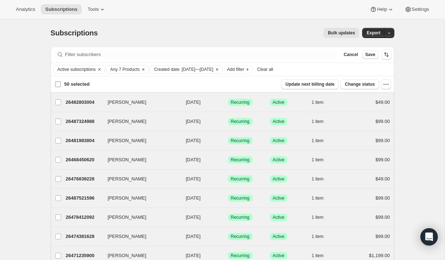
checkbox input "false"
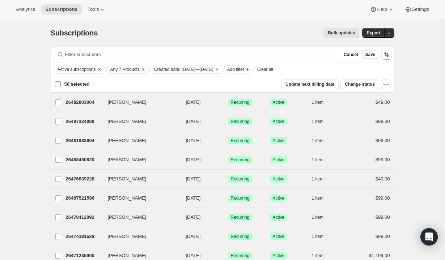
checkbox input "false"
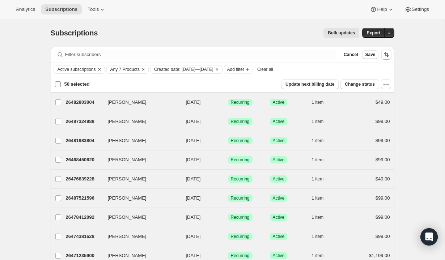
checkbox input "false"
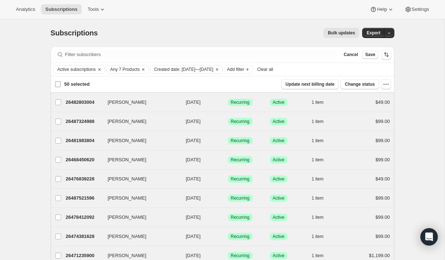
checkbox input "false"
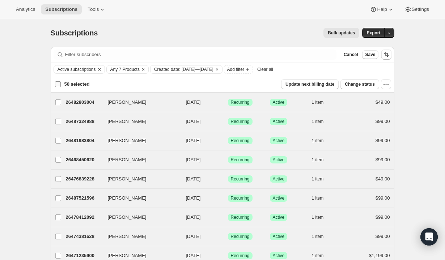
checkbox input "false"
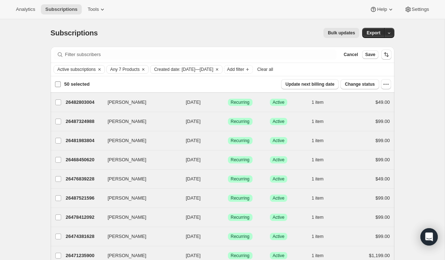
checkbox input "false"
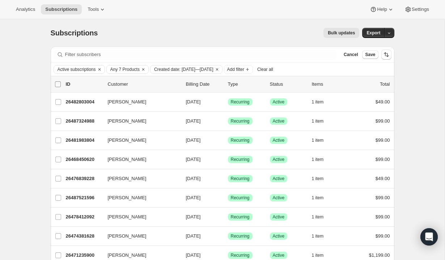
click at [59, 85] on input "0 selected" at bounding box center [58, 84] width 6 height 6
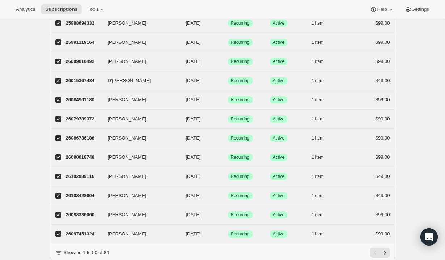
scroll to position [832, 0]
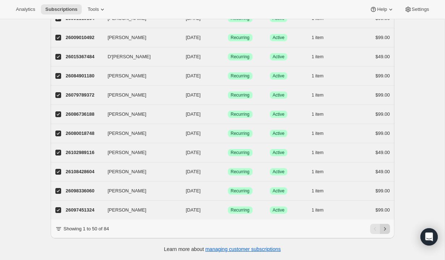
click at [387, 229] on icon "Next" at bounding box center [384, 228] width 7 height 7
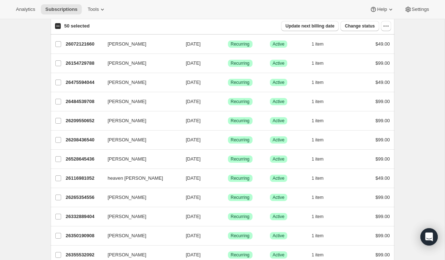
scroll to position [0, 0]
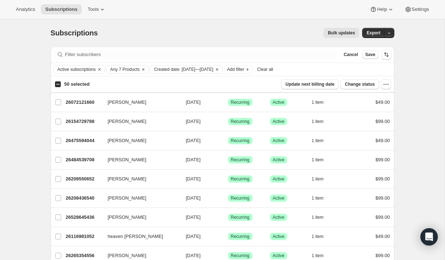
click at [58, 84] on input "50 selected" at bounding box center [58, 84] width 6 height 6
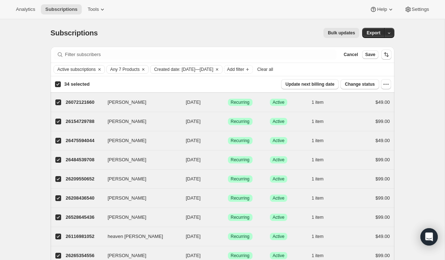
click at [58, 84] on input "34 selected" at bounding box center [58, 84] width 6 height 6
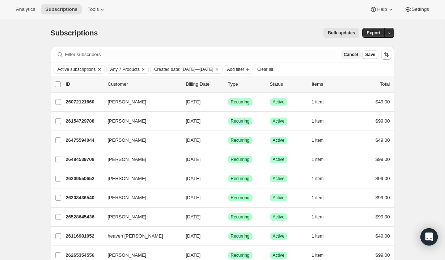
click at [348, 56] on span "Cancel" at bounding box center [351, 55] width 14 height 6
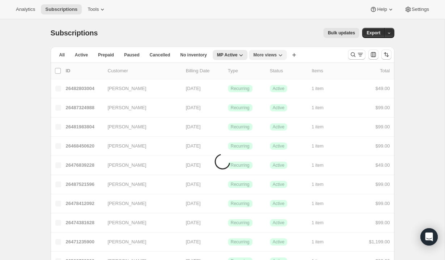
click at [281, 54] on icon "More views" at bounding box center [280, 54] width 7 height 7
click at [274, 84] on button "Sermonary Active" at bounding box center [278, 84] width 48 height 13
click at [360, 53] on icon "Search and filter results" at bounding box center [360, 54] width 7 height 7
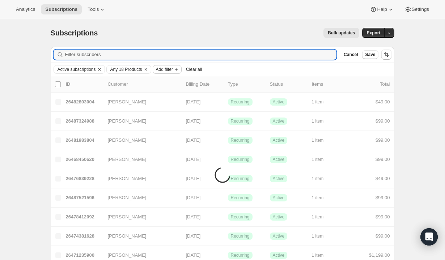
click at [169, 71] on span "Add filter" at bounding box center [164, 70] width 17 height 6
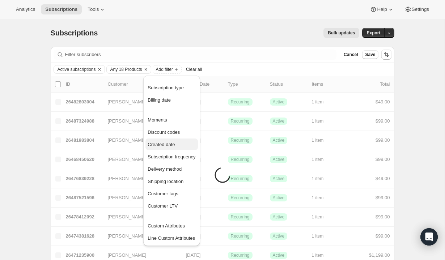
click at [174, 139] on button "Created date" at bounding box center [171, 145] width 52 height 12
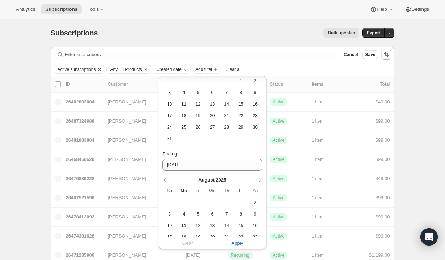
scroll to position [156, 0]
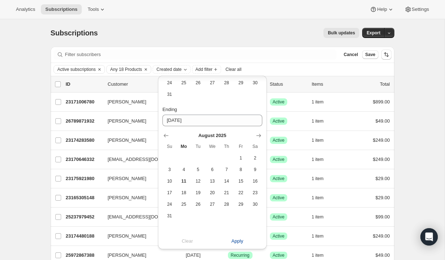
click at [235, 242] on span "Apply" at bounding box center [238, 241] width 12 height 7
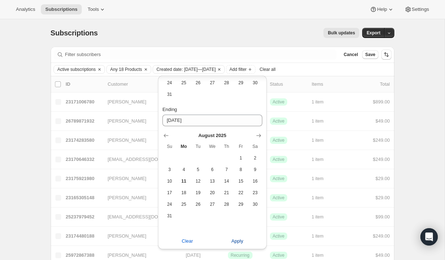
click at [237, 244] on span "Apply" at bounding box center [238, 241] width 12 height 7
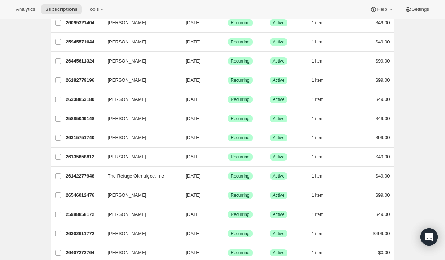
scroll to position [0, 0]
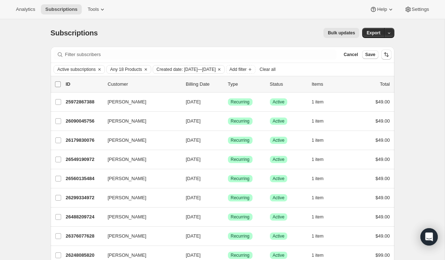
click at [57, 85] on input "0 selected" at bounding box center [58, 84] width 6 height 6
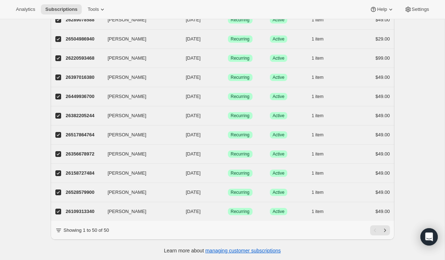
scroll to position [832, 0]
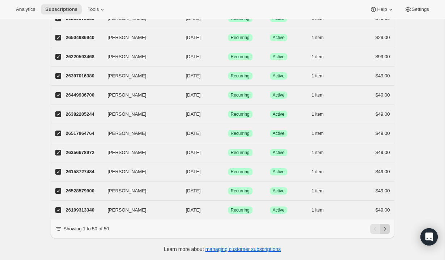
click at [388, 234] on button "Next" at bounding box center [385, 229] width 10 height 10
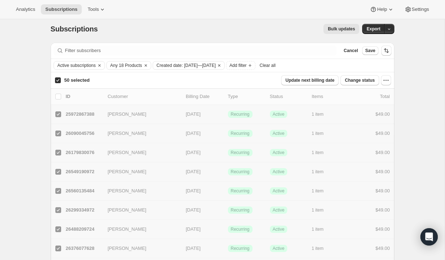
scroll to position [0, 0]
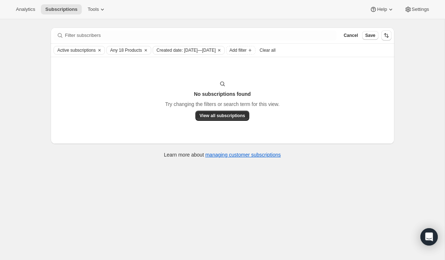
scroll to position [19, 0]
click at [216, 48] on span "Created date: [DATE]—[DATE]" at bounding box center [186, 50] width 59 height 6
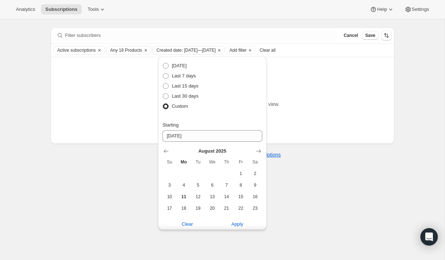
click at [327, 205] on div "Subscriptions. This page is ready Subscriptions Bulk updates More actions Bulk …" at bounding box center [222, 130] width 445 height 260
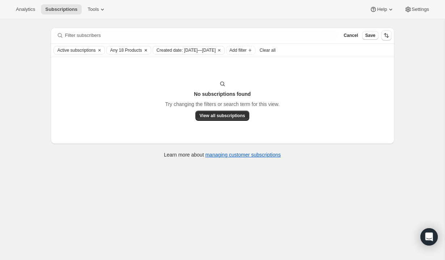
click at [122, 52] on span "Any 18 Products" at bounding box center [126, 50] width 32 height 6
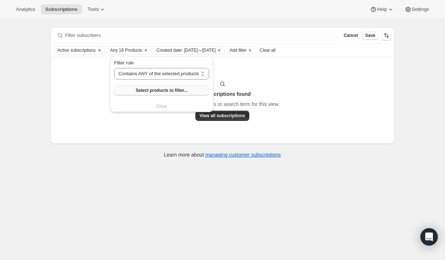
click at [157, 93] on span "Select products to filter..." at bounding box center [162, 91] width 52 height 6
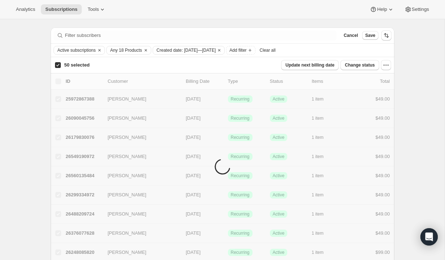
click at [60, 64] on input "50 selected" at bounding box center [58, 65] width 6 height 6
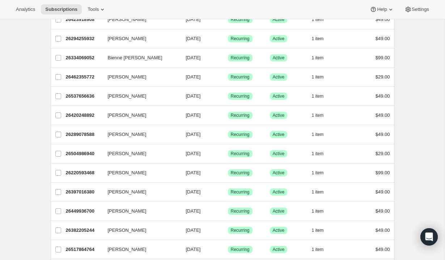
scroll to position [832, 0]
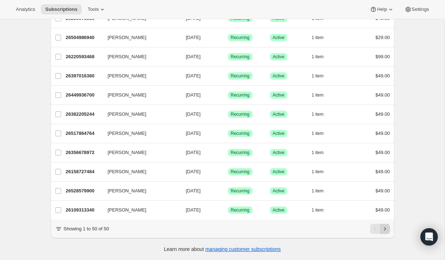
click at [384, 229] on icon "Next" at bounding box center [384, 228] width 7 height 7
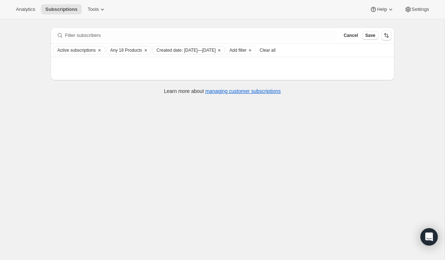
scroll to position [0, 0]
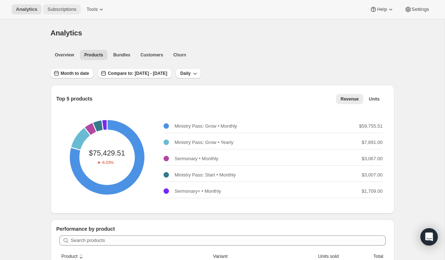
click at [64, 9] on span "Subscriptions" at bounding box center [61, 10] width 29 height 6
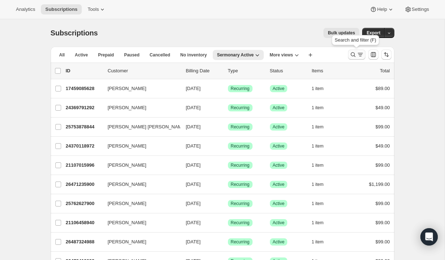
click at [362, 58] on icon "Search and filter results" at bounding box center [360, 54] width 7 height 7
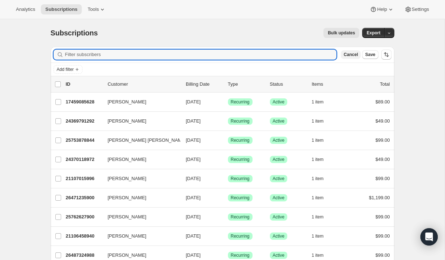
click at [359, 54] on button "Cancel" at bounding box center [351, 54] width 20 height 9
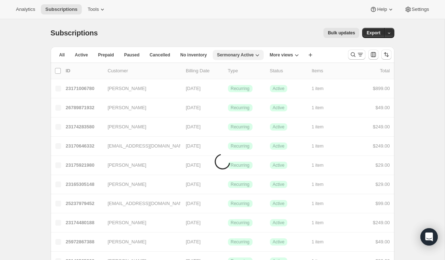
click at [236, 53] on span "Sermonary Active" at bounding box center [235, 55] width 37 height 6
click at [278, 54] on span "More views" at bounding box center [282, 55] width 24 height 6
click at [281, 85] on button "MP Active" at bounding box center [291, 84] width 42 height 13
click at [360, 56] on icon "Search and filter results" at bounding box center [360, 54] width 7 height 7
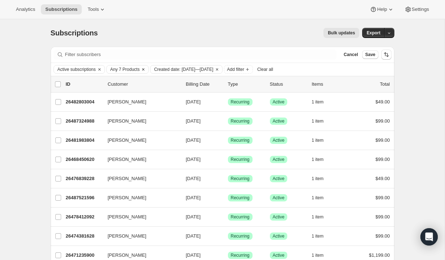
click at [146, 69] on icon "Clear" at bounding box center [143, 70] width 6 height 6
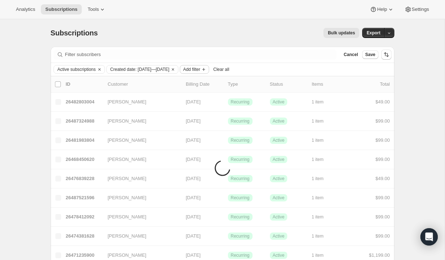
click at [200, 68] on span "Add filter" at bounding box center [191, 70] width 17 height 6
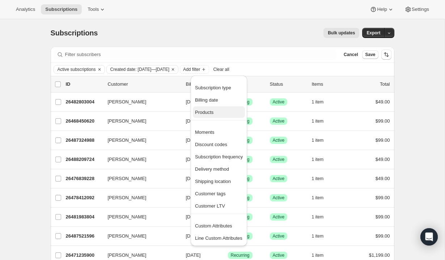
click at [216, 114] on span "Products" at bounding box center [219, 112] width 48 height 7
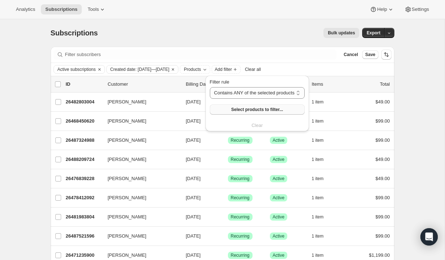
click at [241, 113] on button "Select products to filter..." at bounding box center [257, 110] width 95 height 10
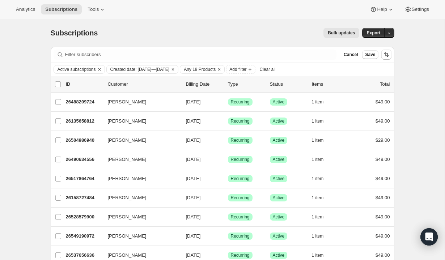
click at [167, 70] on span "Created date: [DATE]—[DATE]" at bounding box center [139, 70] width 59 height 6
click at [118, 125] on span at bounding box center [118, 126] width 6 height 6
click at [115, 123] on input "Custom" at bounding box center [115, 123] width 0 height 0
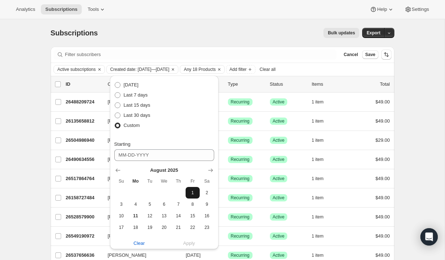
click at [195, 191] on span "1" at bounding box center [193, 193] width 8 height 6
click at [136, 215] on span "11" at bounding box center [135, 216] width 8 height 6
click at [190, 185] on th "Fr" at bounding box center [193, 182] width 14 height 12
click at [192, 192] on span "1" at bounding box center [193, 193] width 8 height 6
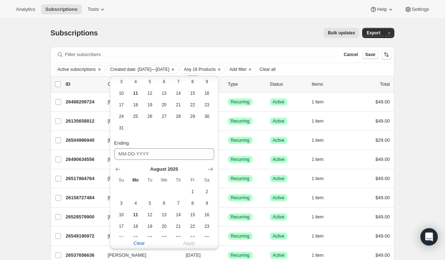
scroll to position [156, 0]
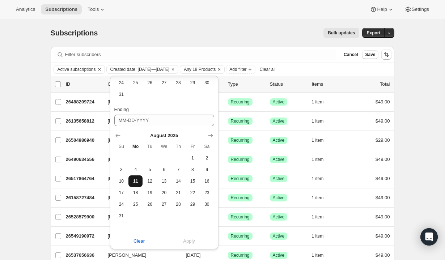
click at [134, 184] on span "11" at bounding box center [135, 181] width 8 height 6
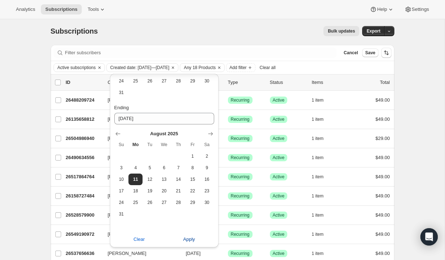
click at [184, 237] on span "Apply" at bounding box center [189, 239] width 12 height 7
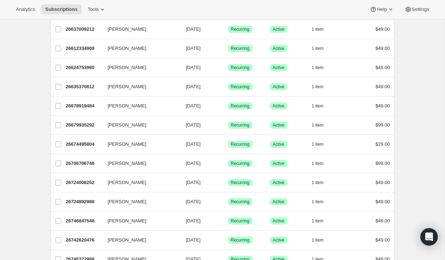
scroll to position [0, 0]
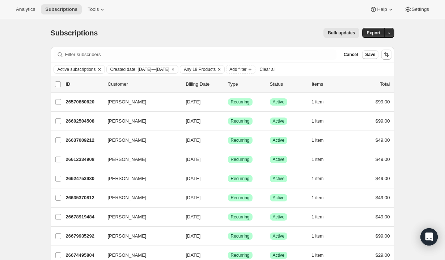
click at [216, 72] on span "Any 18 Products" at bounding box center [200, 70] width 32 height 6
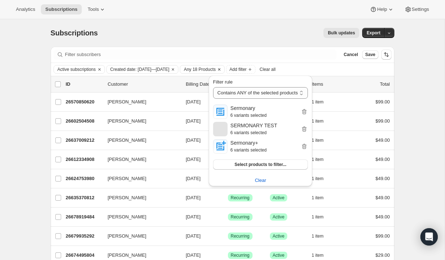
click at [216, 72] on span "Any 18 Products" at bounding box center [200, 70] width 32 height 6
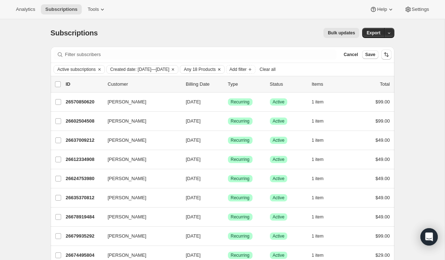
click at [216, 68] on span "Any 18 Products" at bounding box center [200, 70] width 32 height 6
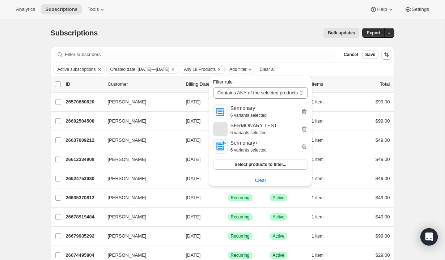
click at [308, 111] on icon "button" at bounding box center [304, 111] width 7 height 7
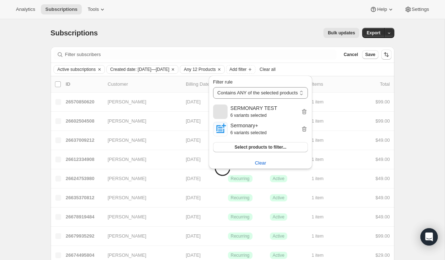
click at [308, 111] on icon "button" at bounding box center [304, 111] width 7 height 7
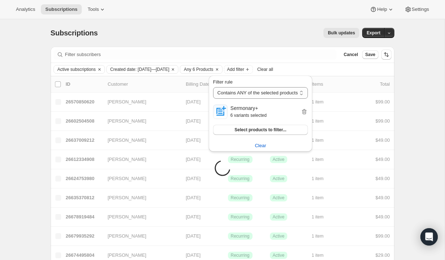
click at [308, 111] on icon "button" at bounding box center [304, 111] width 7 height 7
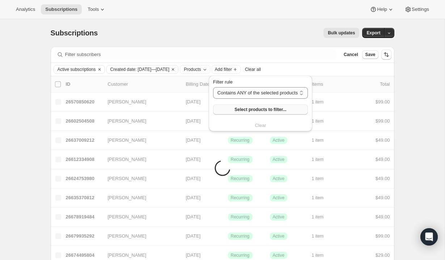
click at [275, 108] on span "Select products to filter..." at bounding box center [260, 110] width 52 height 6
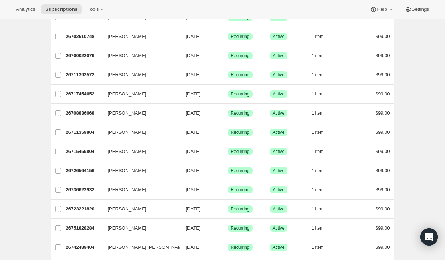
scroll to position [832, 0]
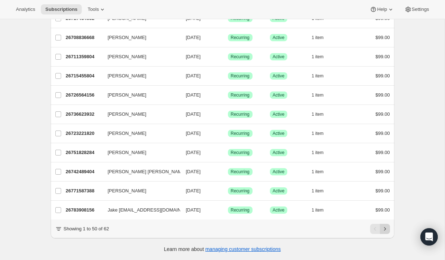
click at [386, 229] on icon "Next" at bounding box center [384, 228] width 7 height 7
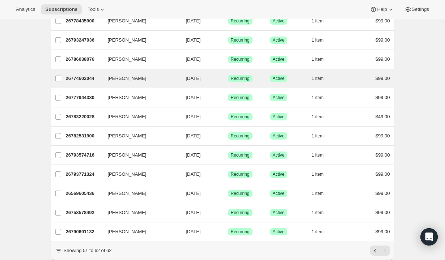
scroll to position [103, 0]
